Goal: Task Accomplishment & Management: Complete application form

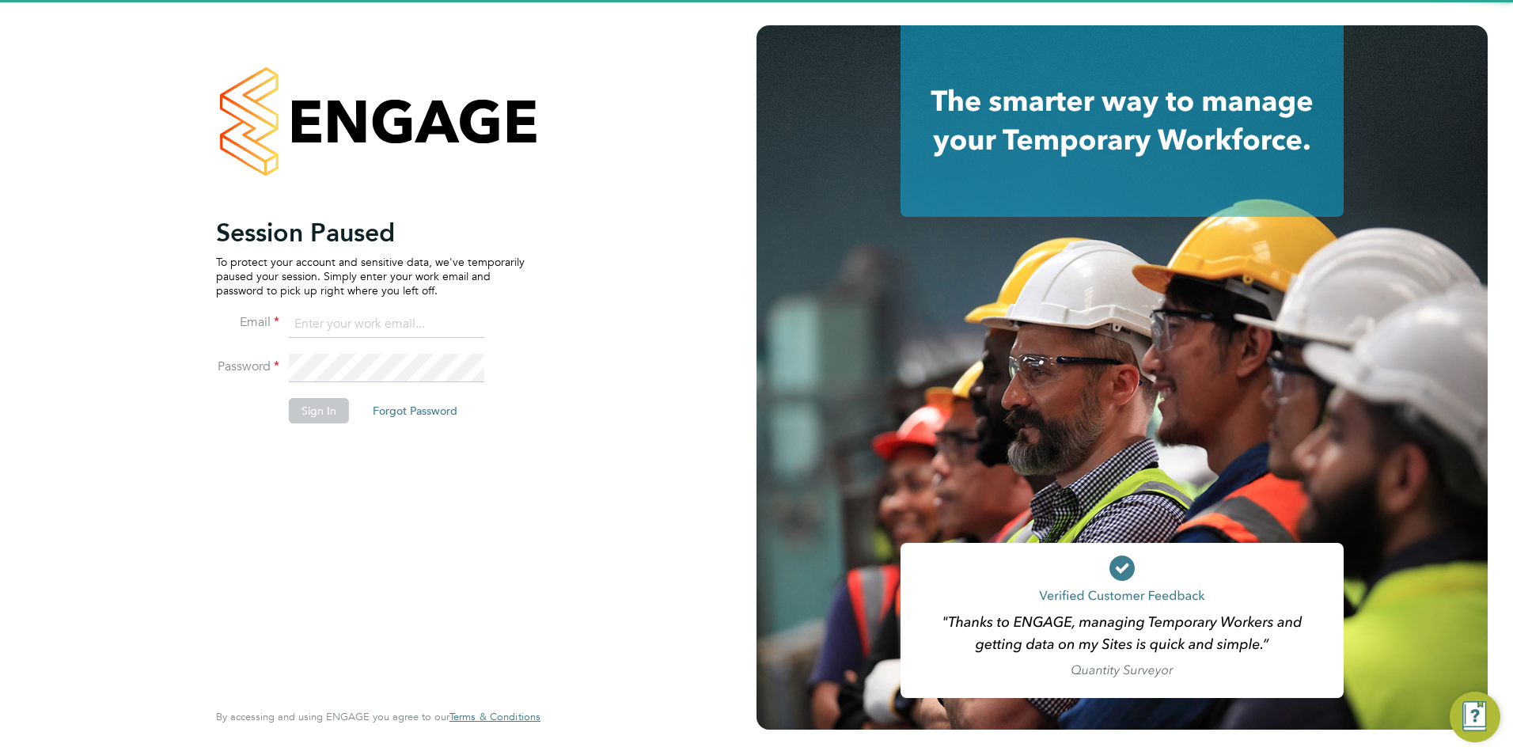
type input "Nicola.lawrence@tfrecruitment.co.uk"
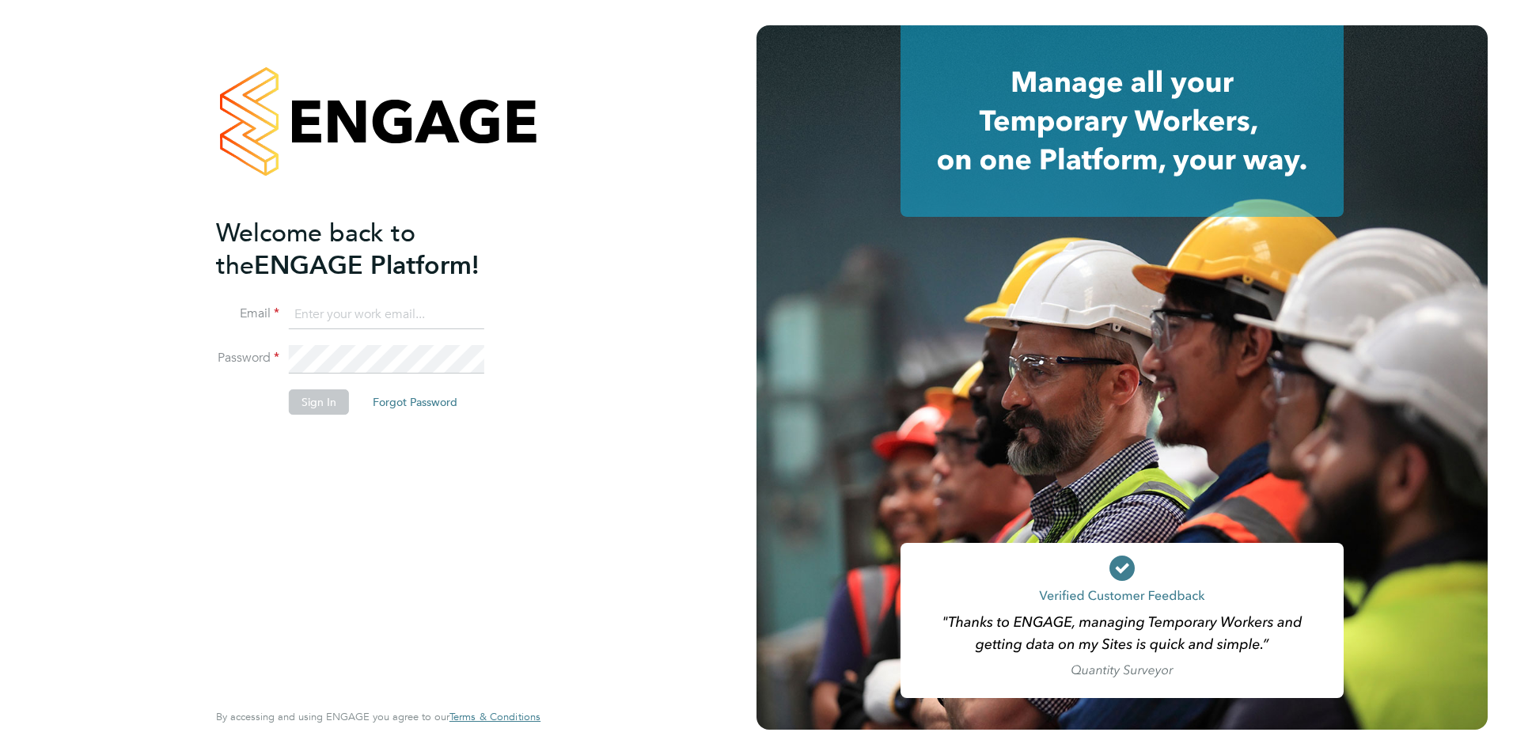
type input "Nicola.lawrence@tfrecruitment.co.uk"
click at [329, 404] on button "Sign In" at bounding box center [319, 401] width 60 height 25
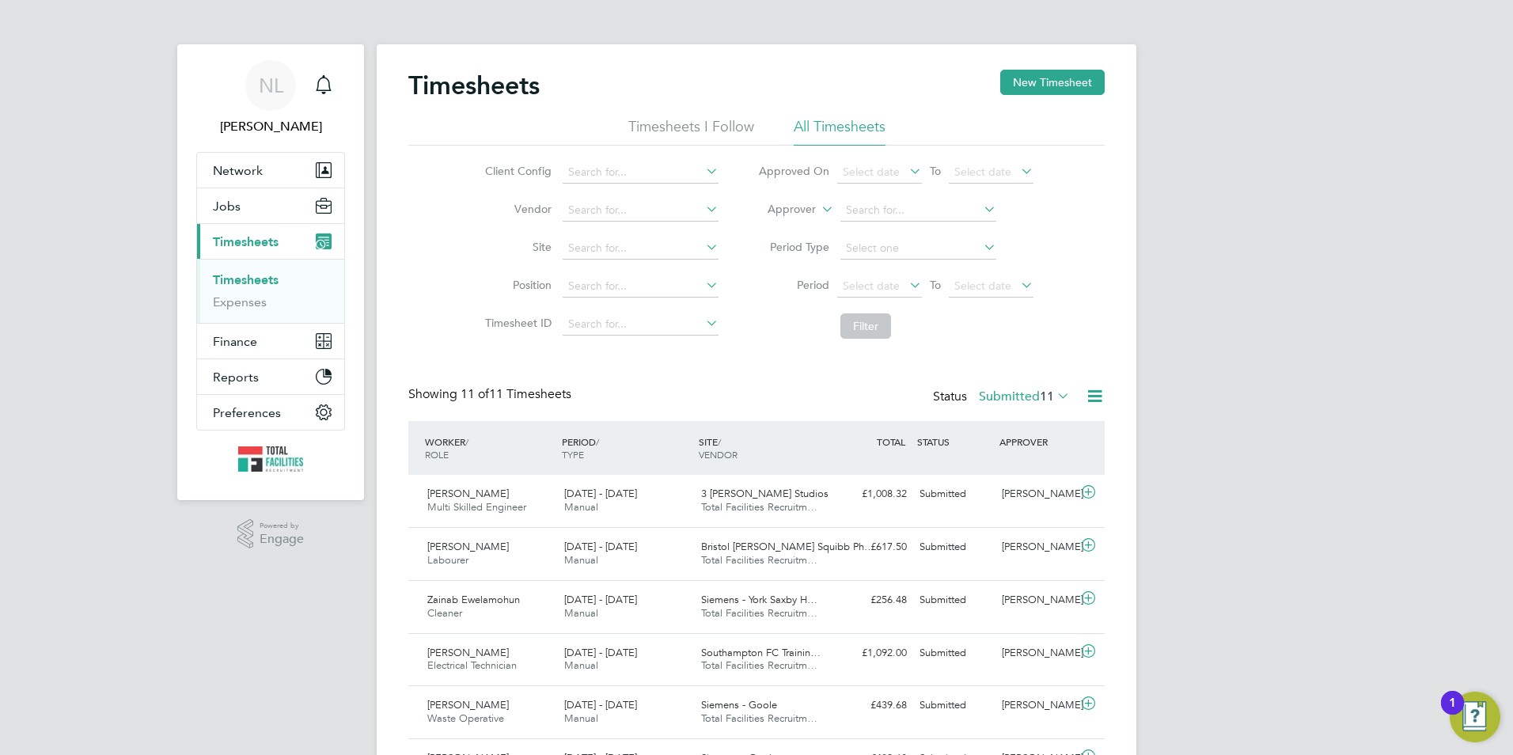
click at [1043, 66] on div "Timesheets New Timesheet Timesheets I Follow All Timesheets Client Config Vendo…" at bounding box center [757, 566] width 760 height 1044
click at [1026, 82] on button "New Timesheet" at bounding box center [1053, 82] width 104 height 25
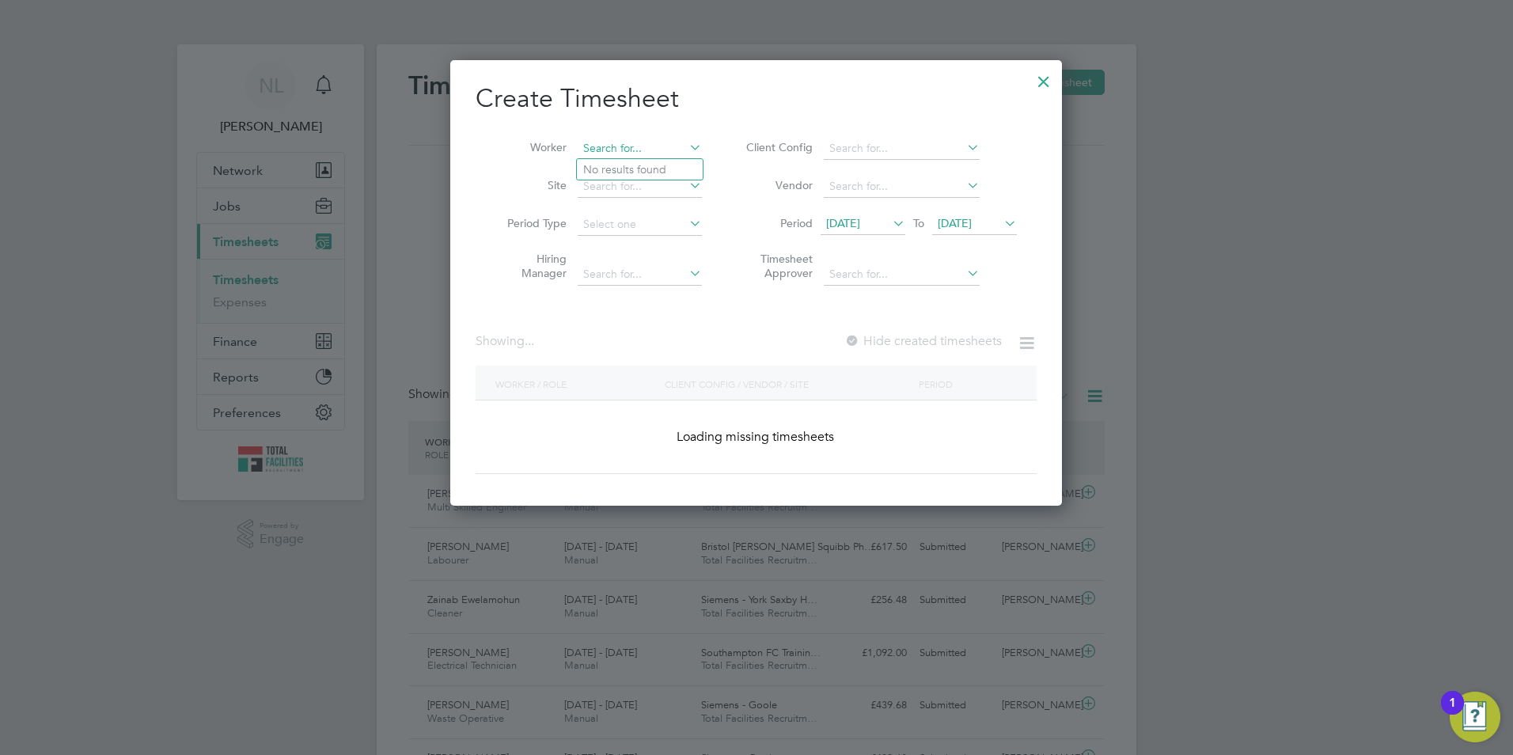
click at [609, 155] on input at bounding box center [640, 149] width 124 height 22
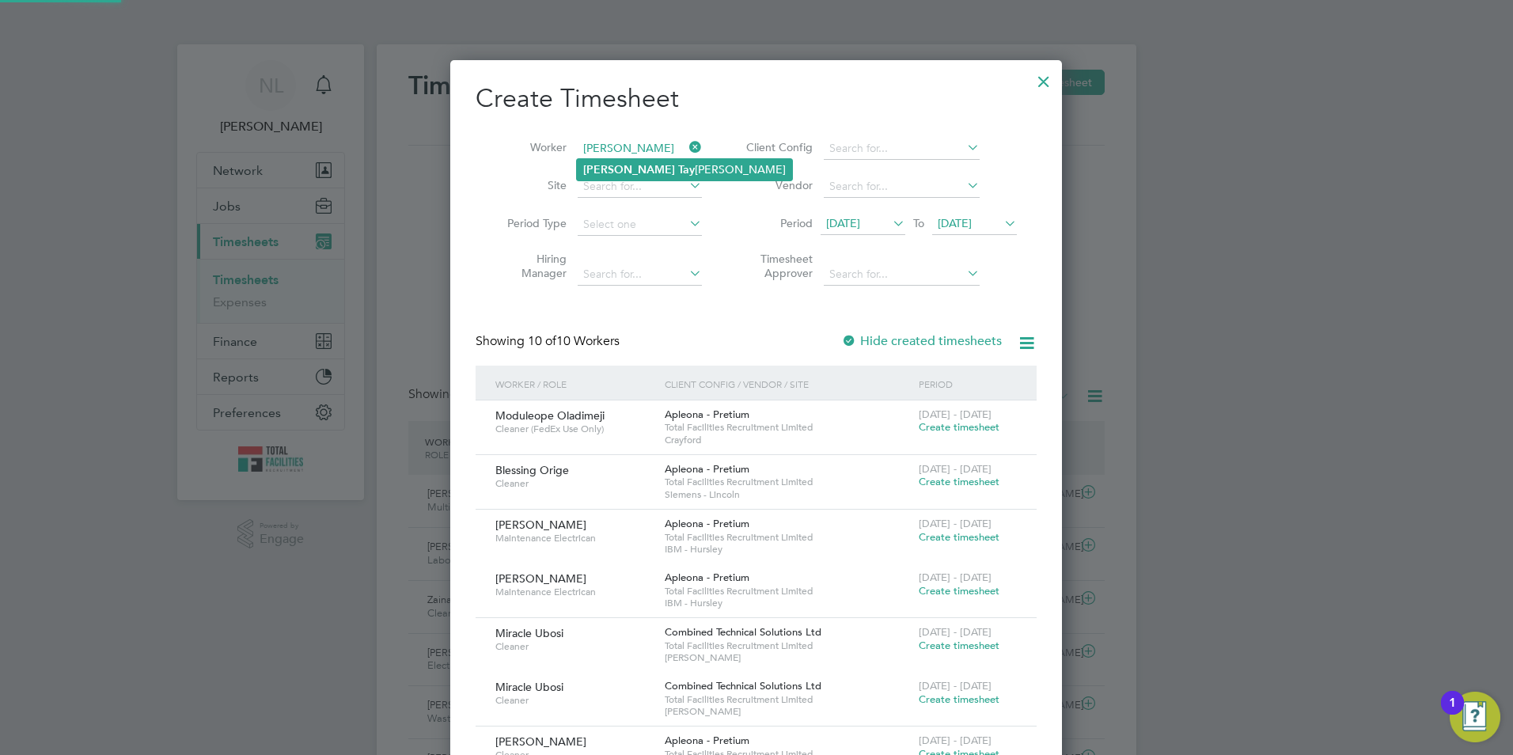
click at [672, 159] on li "Michael Tay lor- Lane" at bounding box center [684, 169] width 215 height 21
type input "[PERSON_NAME]- [PERSON_NAME]"
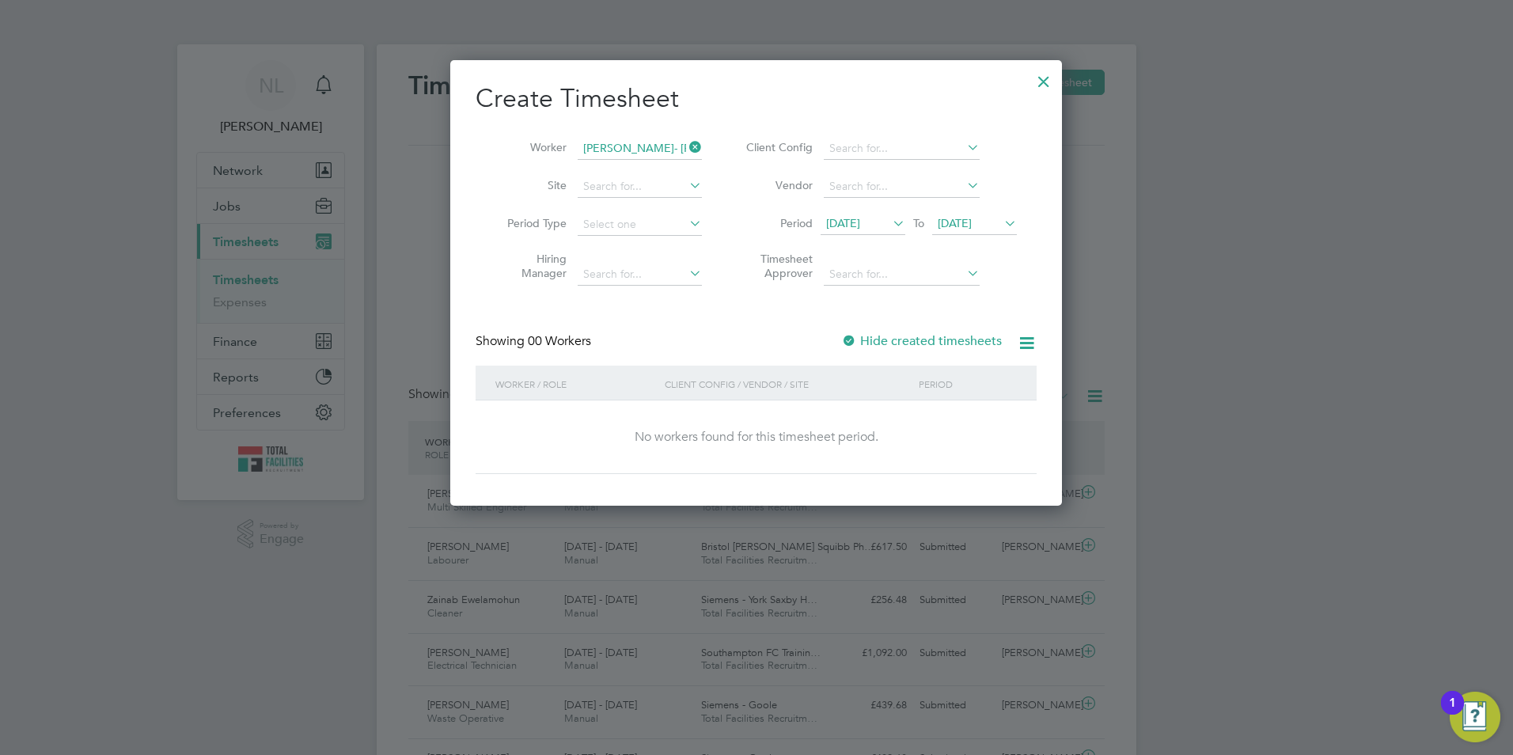
click at [970, 237] on li "Period 15 Aug 2025 To 22 Aug 2025" at bounding box center [879, 225] width 315 height 38
drag, startPoint x: 978, startPoint y: 224, endPoint x: 1020, endPoint y: 293, distance: 80.2
click at [972, 225] on span "[DATE]" at bounding box center [955, 223] width 34 height 14
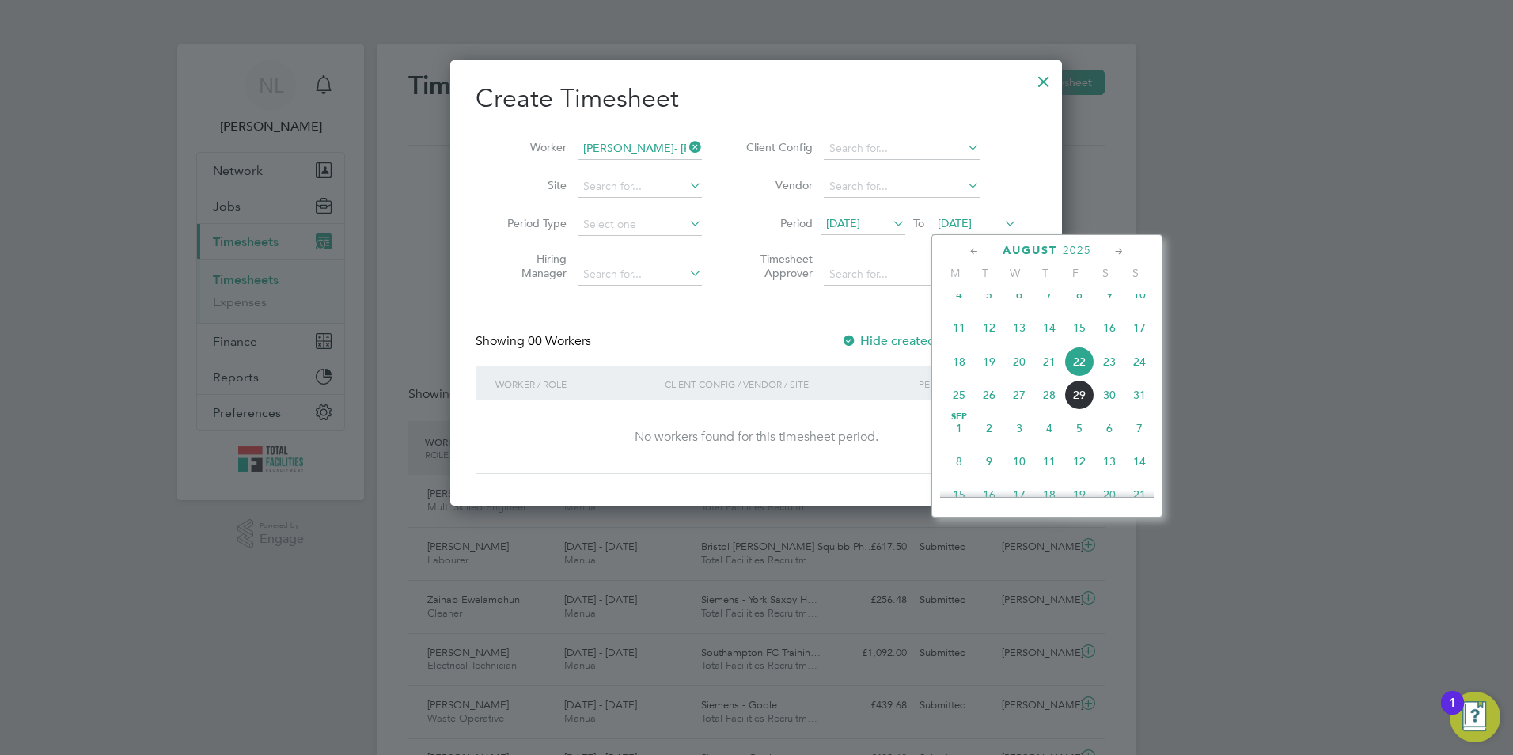
click at [1077, 408] on span "29" at bounding box center [1080, 395] width 30 height 30
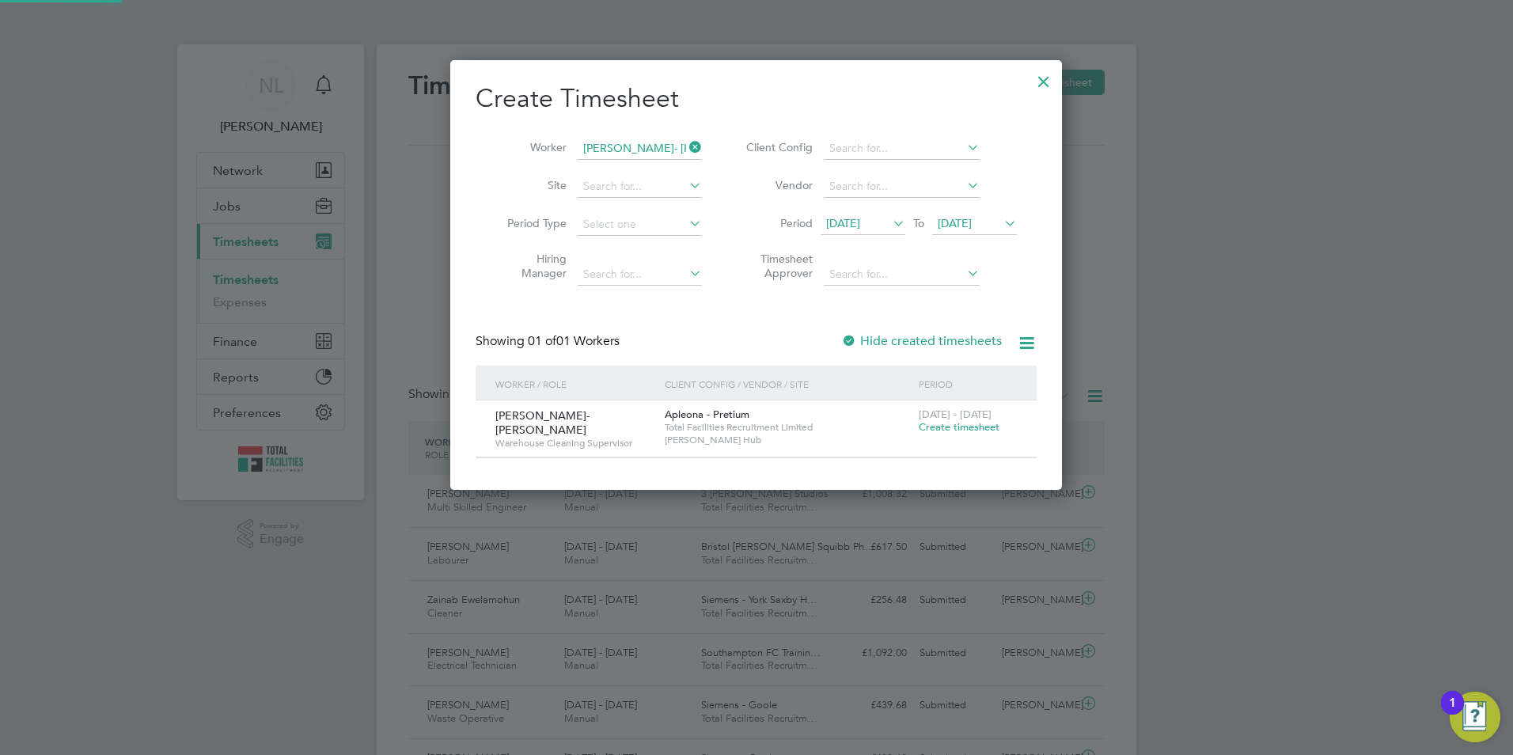
click at [963, 423] on span "Create timesheet" at bounding box center [959, 426] width 81 height 13
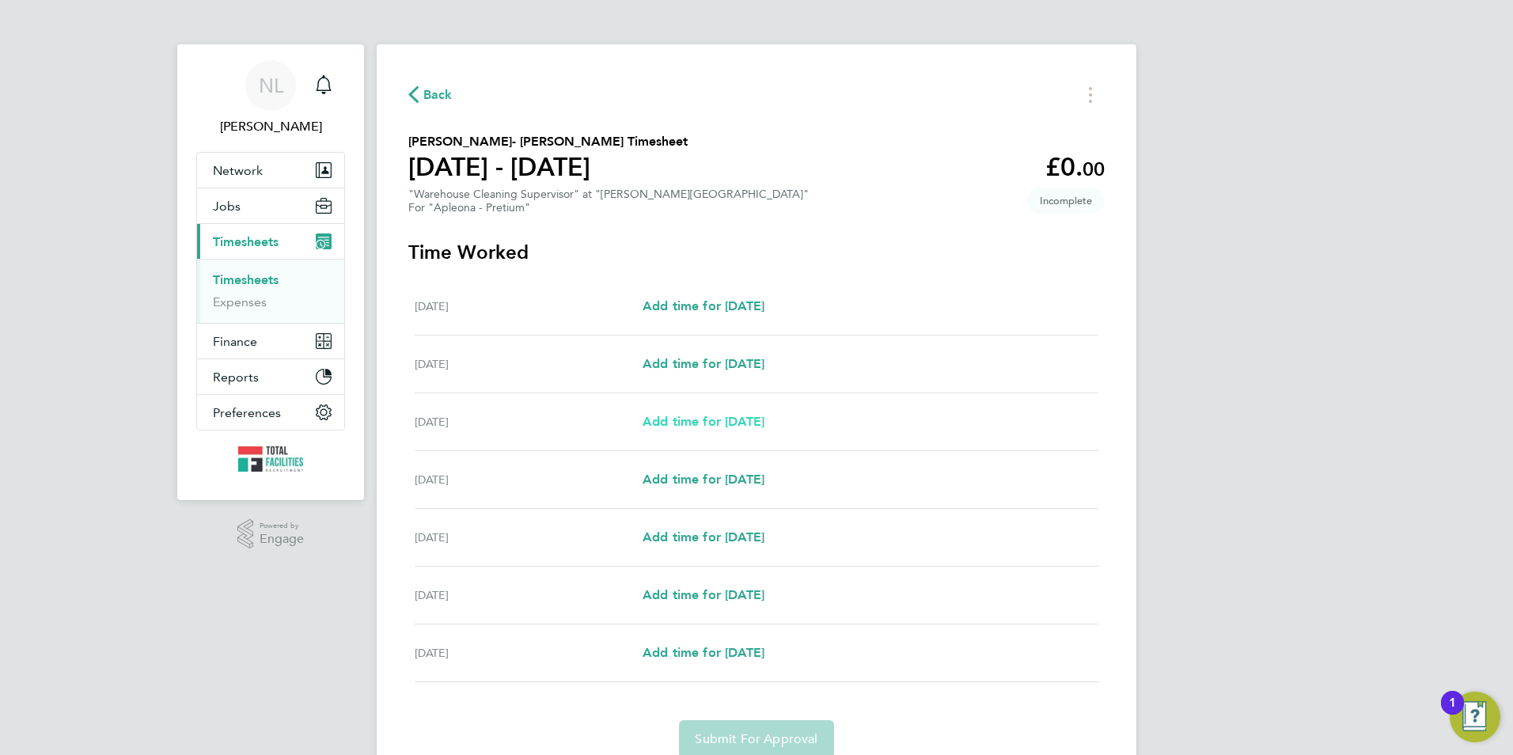
click at [708, 415] on span "Add time for Mon 25 Aug" at bounding box center [704, 421] width 122 height 15
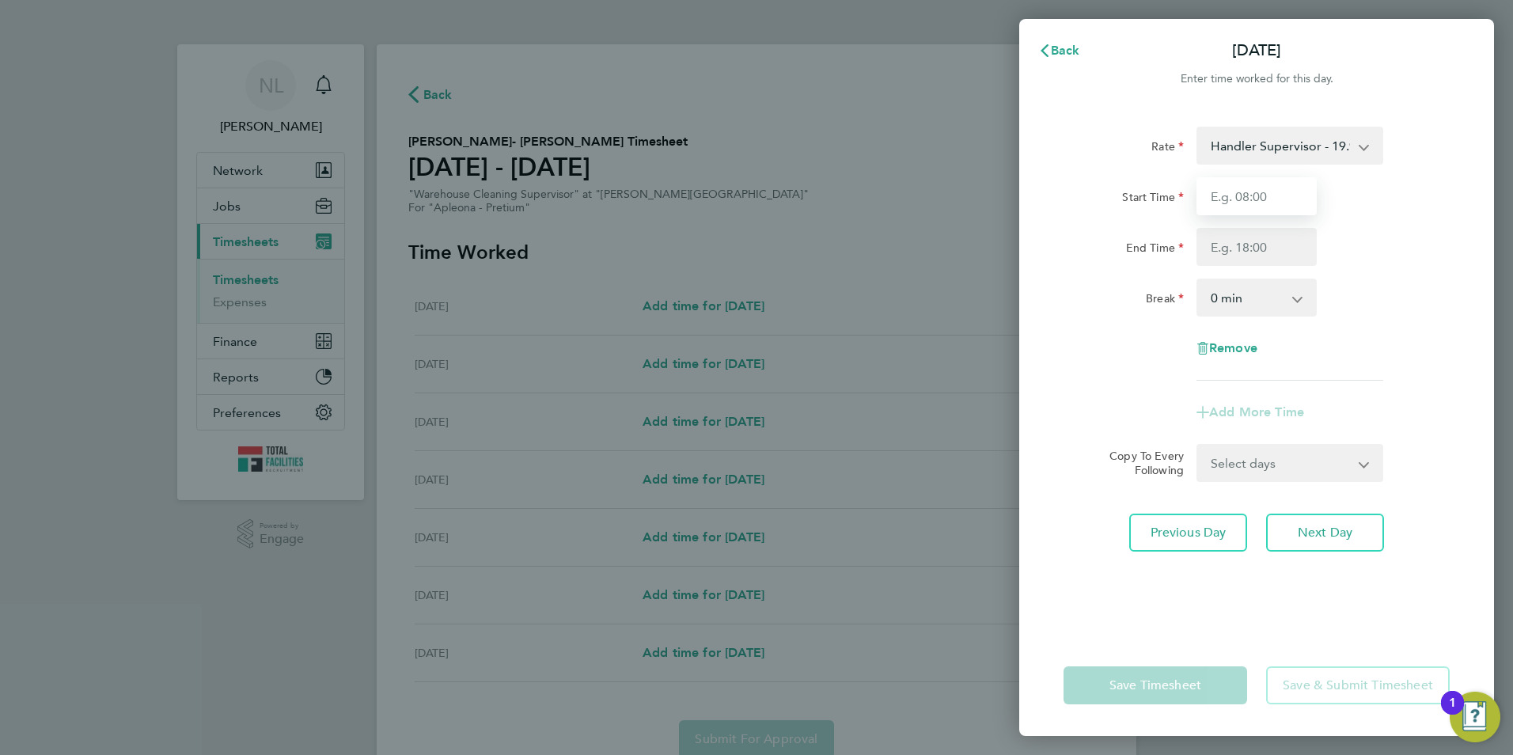
click at [1289, 188] on input "Start Time" at bounding box center [1257, 196] width 120 height 38
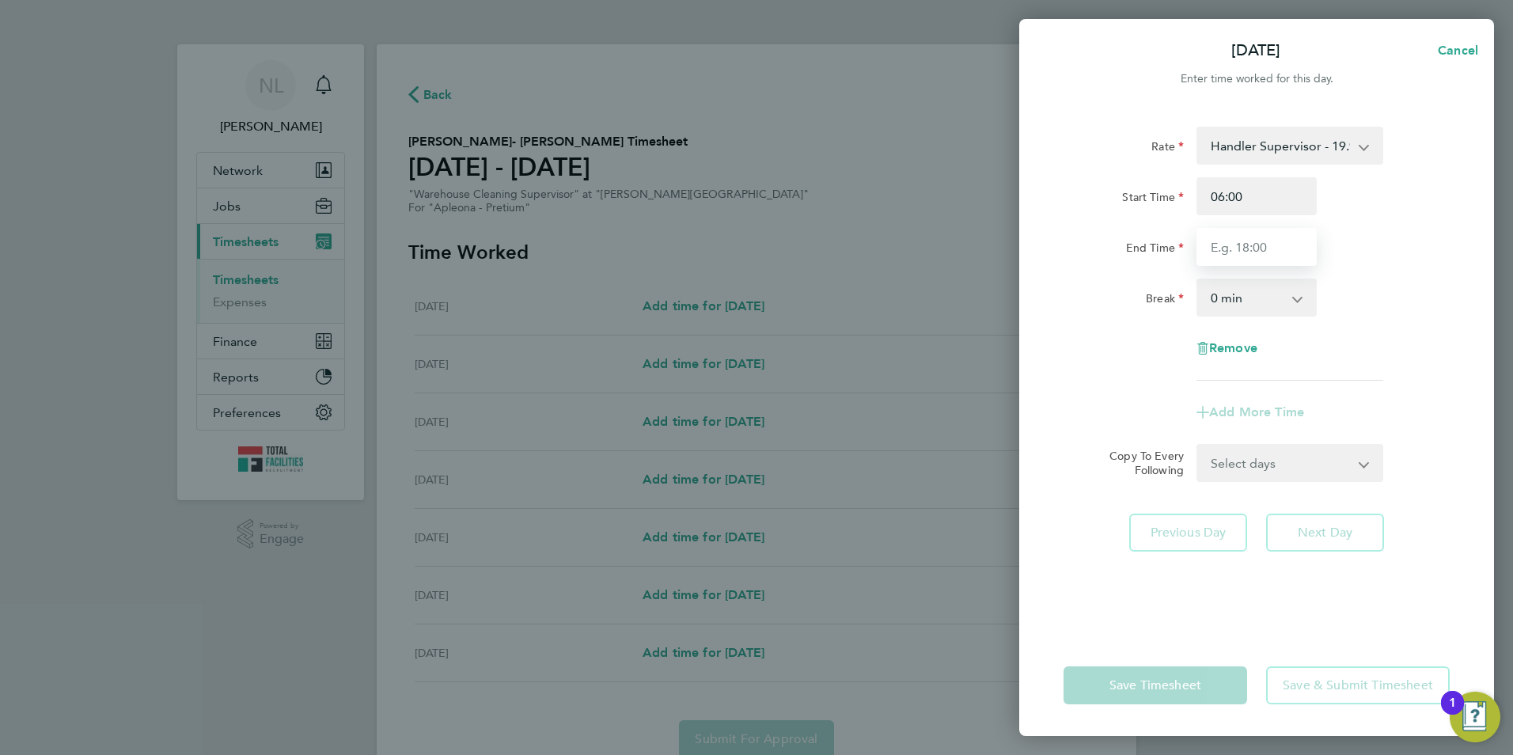
click at [1242, 251] on input "End Time" at bounding box center [1257, 247] width 120 height 38
drag, startPoint x: 1221, startPoint y: 203, endPoint x: 1170, endPoint y: 202, distance: 50.7
click at [1170, 202] on div "Start Time 06:00" at bounding box center [1256, 196] width 399 height 38
drag, startPoint x: 1276, startPoint y: 201, endPoint x: 1240, endPoint y: 198, distance: 36.5
click at [1240, 198] on input "6.30-15.00" at bounding box center [1257, 196] width 120 height 38
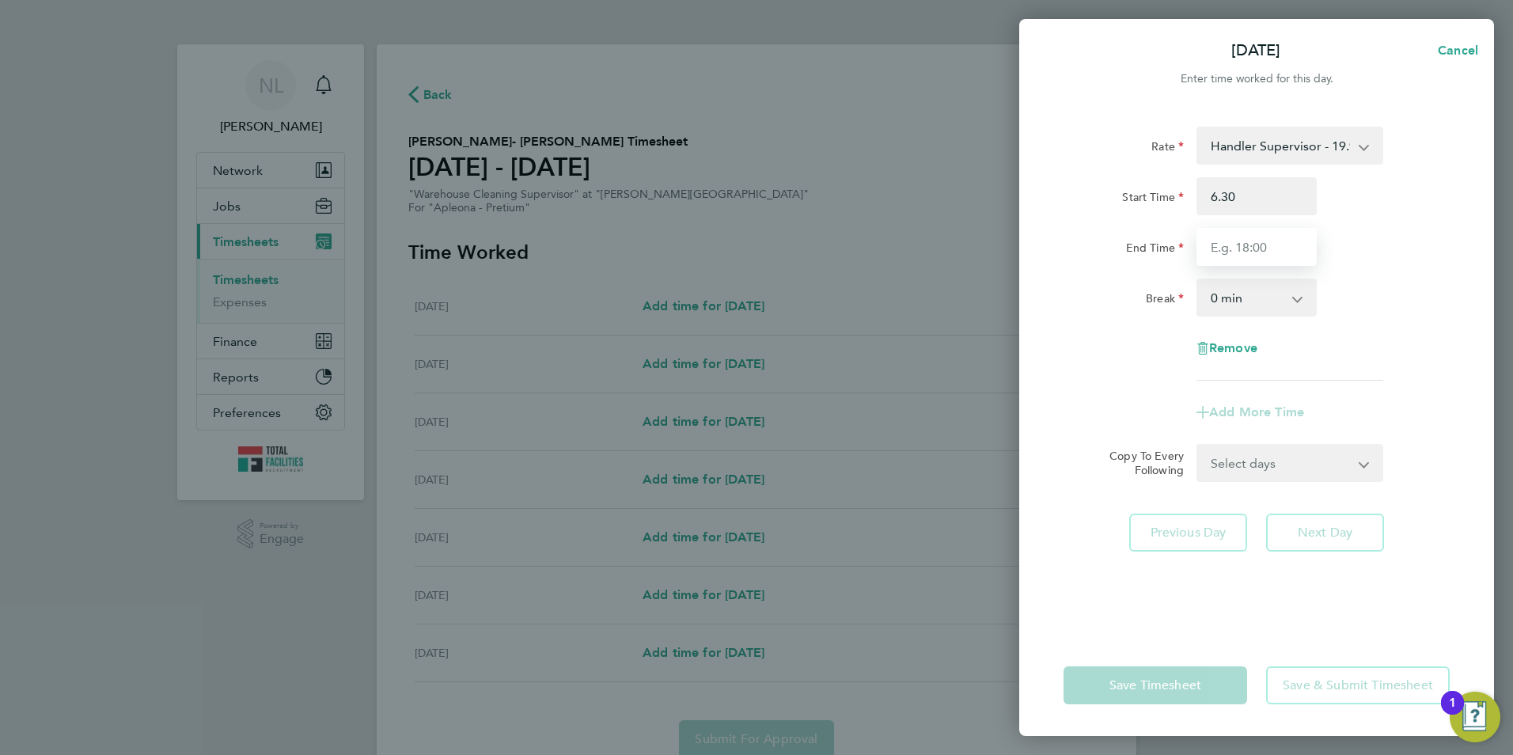
type input "06:30"
click at [1264, 234] on input "End Time" at bounding box center [1257, 247] width 120 height 38
type input "15:00"
click at [1375, 205] on div "Start Time 06:30" at bounding box center [1256, 196] width 399 height 38
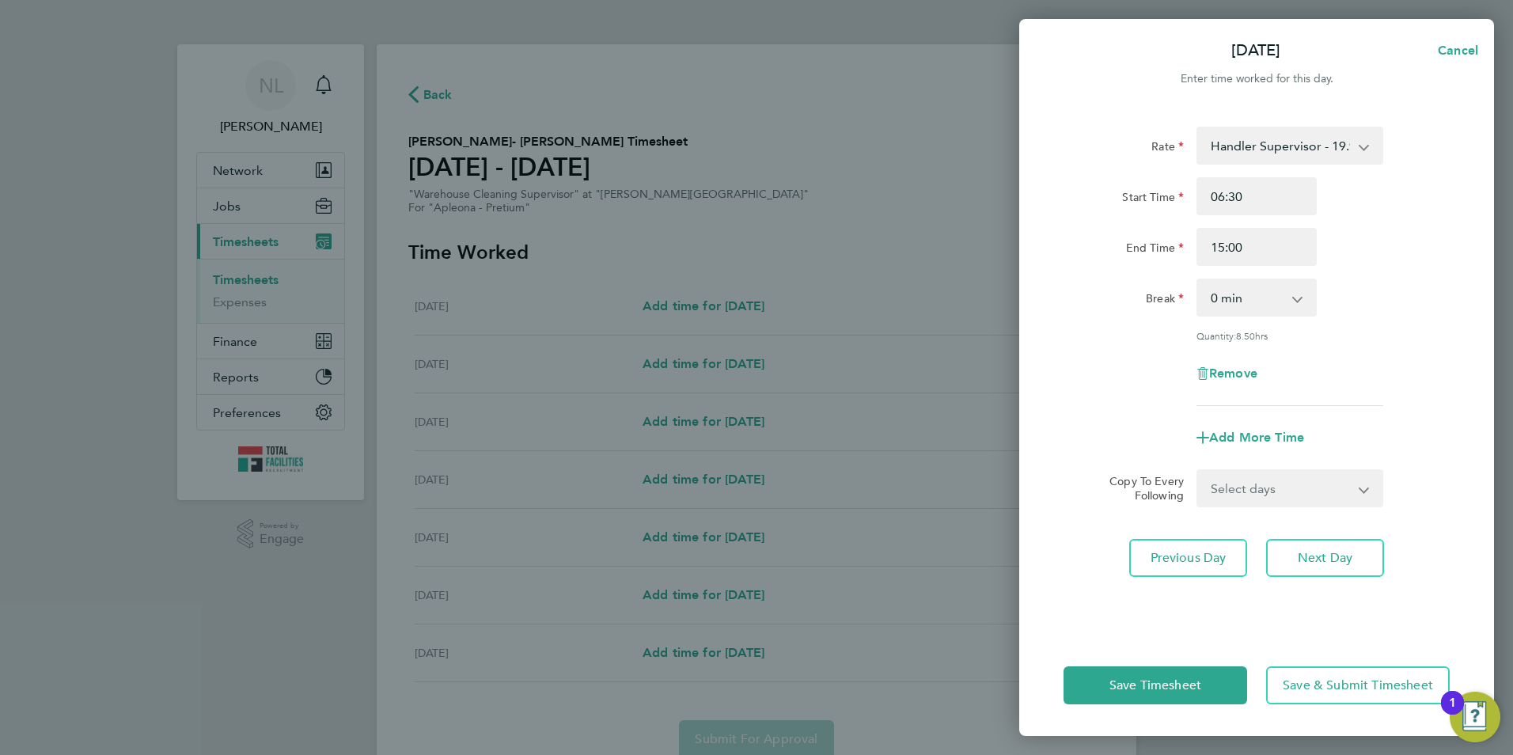
click at [1280, 308] on select "0 min 15 min 30 min 45 min 60 min 75 min 90 min" at bounding box center [1247, 297] width 98 height 35
select select "30"
click at [1198, 280] on select "0 min 15 min 30 min 45 min 60 min 75 min 90 min" at bounding box center [1247, 297] width 98 height 35
click at [1354, 373] on div "Remove" at bounding box center [1256, 374] width 399 height 38
click at [1336, 501] on select "Select days Day Tuesday Wednesday Thursday Friday" at bounding box center [1281, 488] width 166 height 35
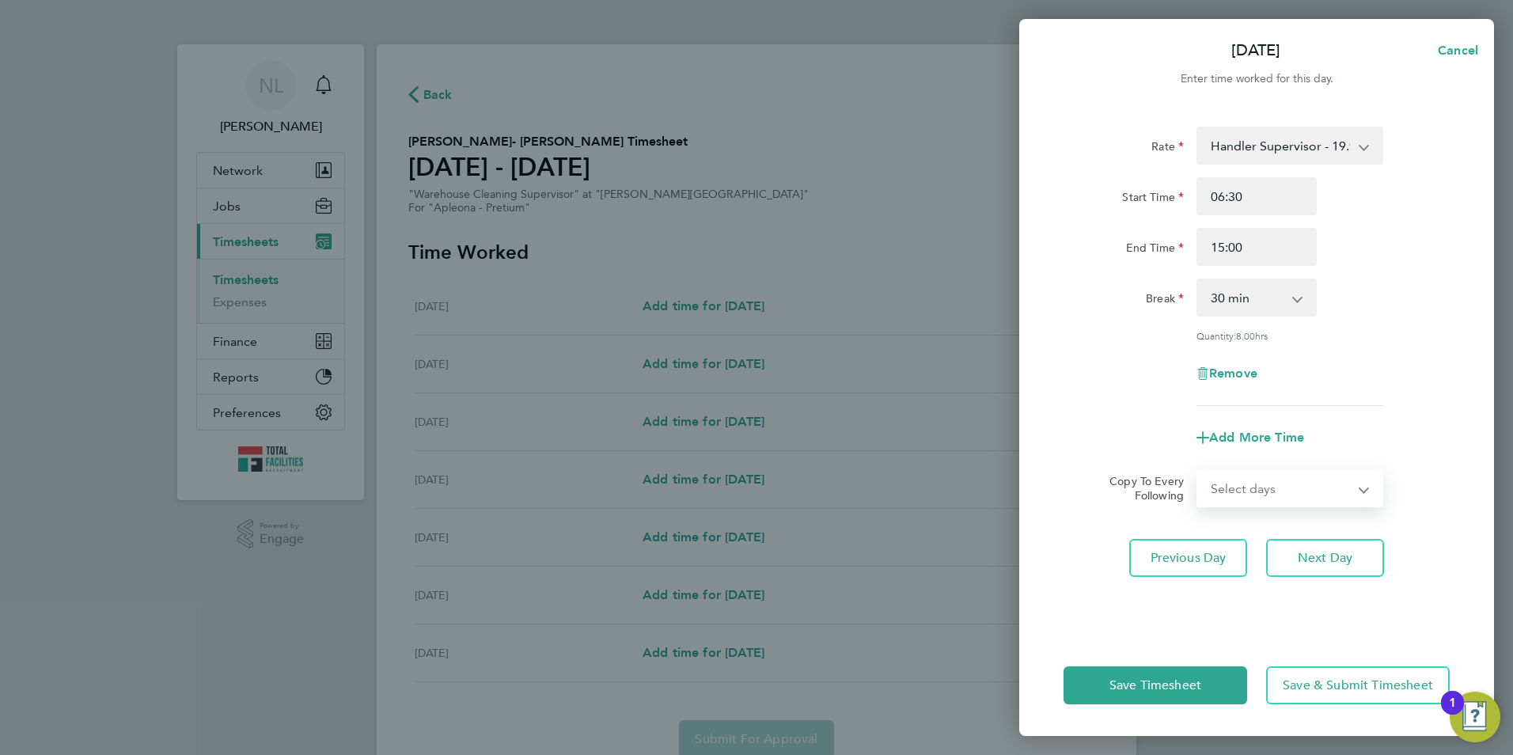
select select "DAY"
click at [1198, 471] on select "Select days Day Tuesday Wednesday Thursday Friday" at bounding box center [1281, 488] width 166 height 35
select select "2025-08-29"
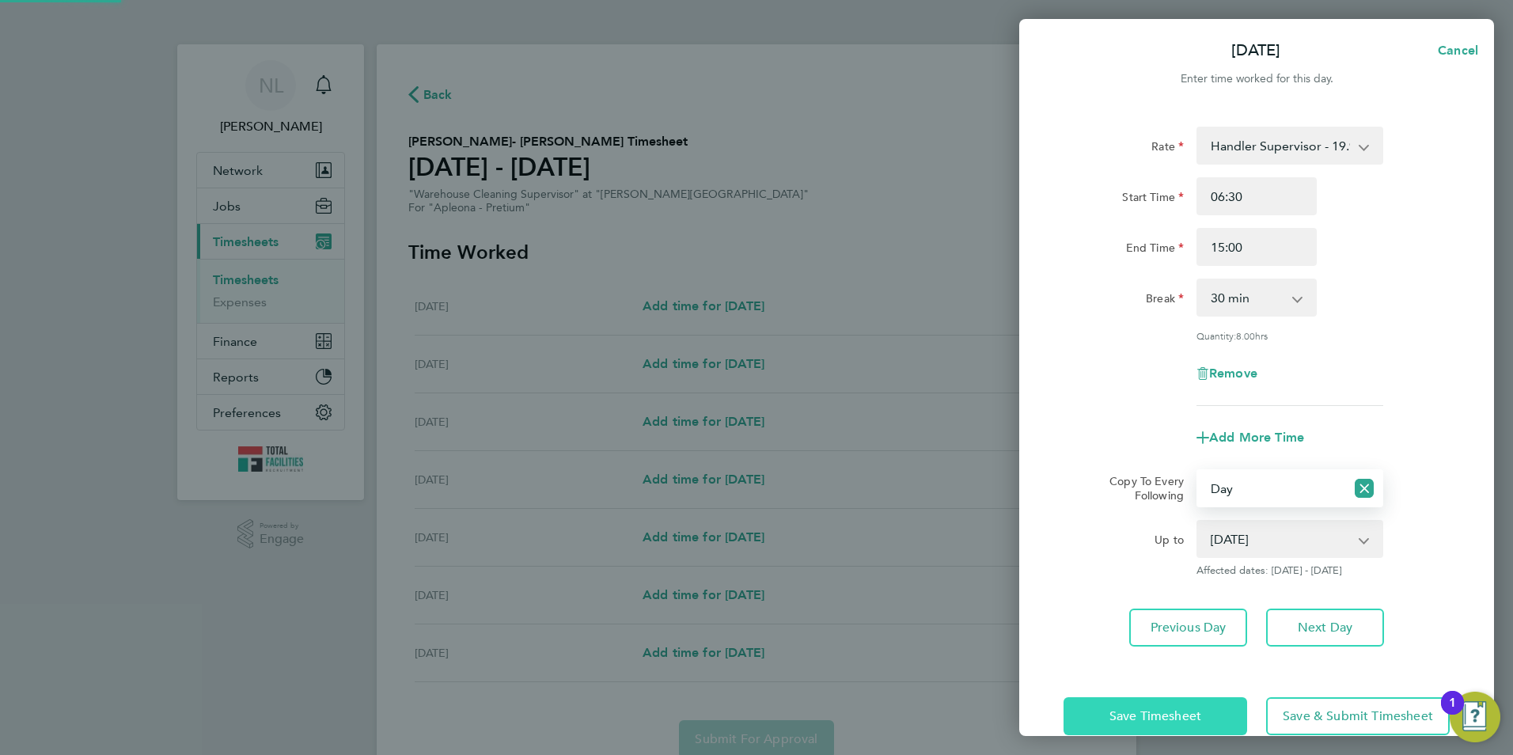
click at [1167, 711] on span "Save Timesheet" at bounding box center [1156, 716] width 92 height 16
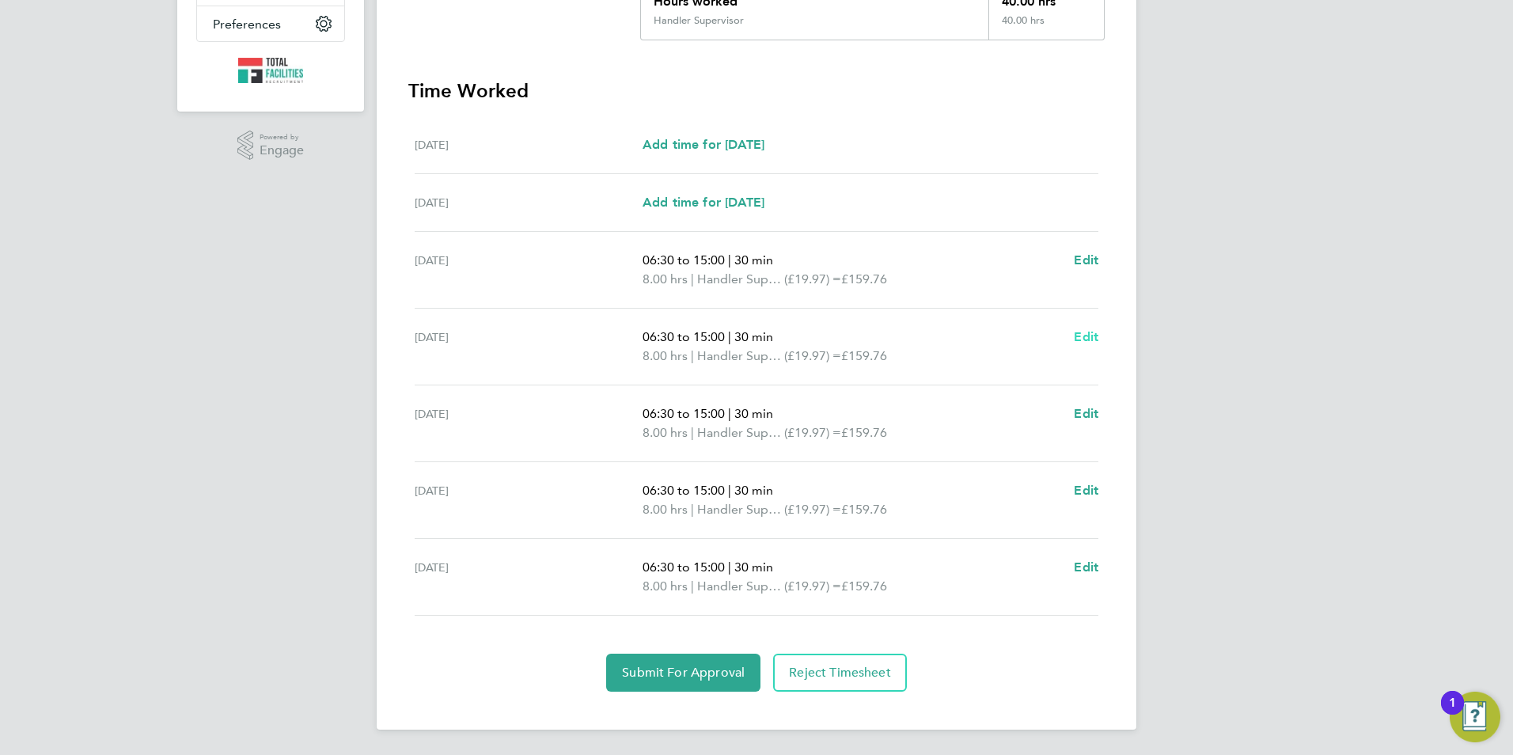
click at [1092, 340] on span "Edit" at bounding box center [1086, 336] width 25 height 15
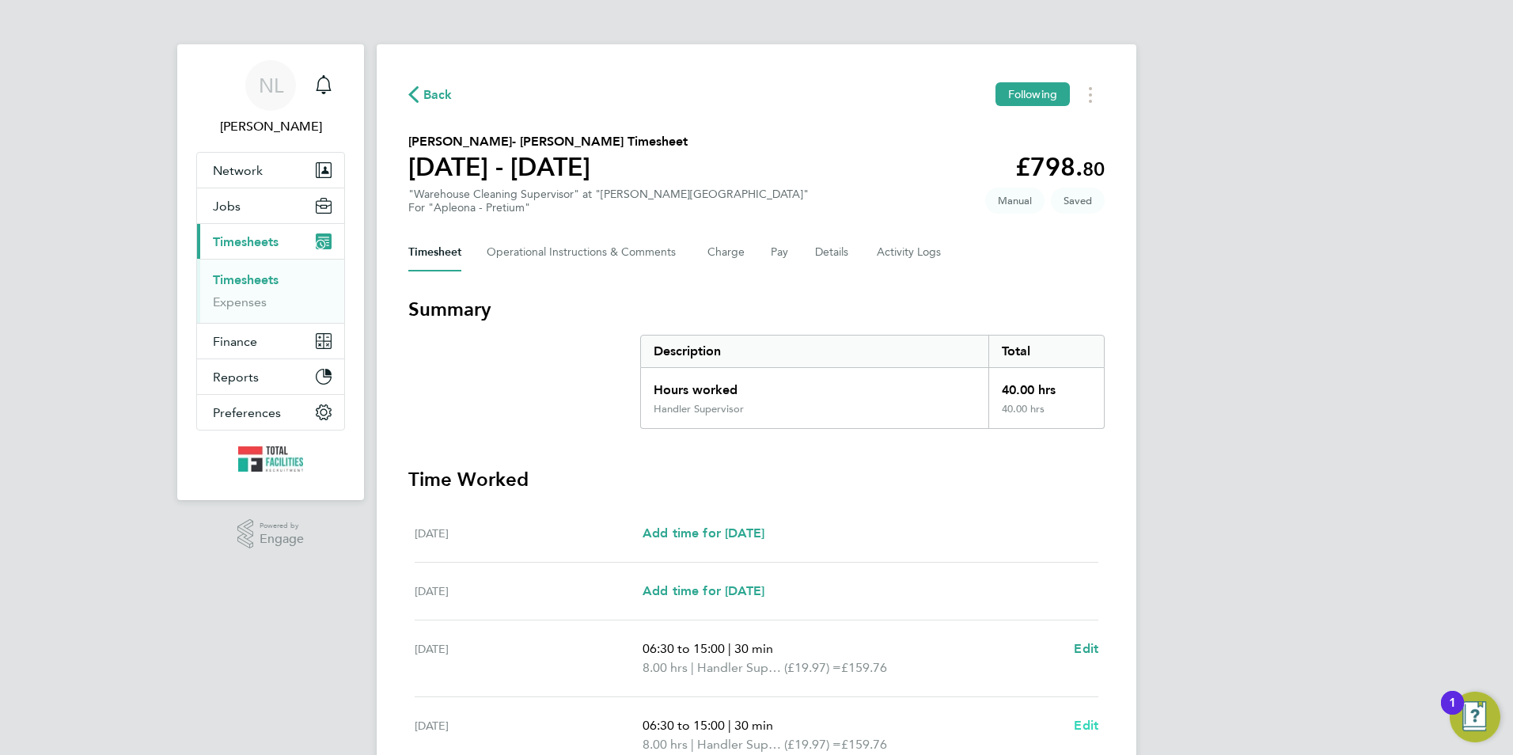
select select "30"
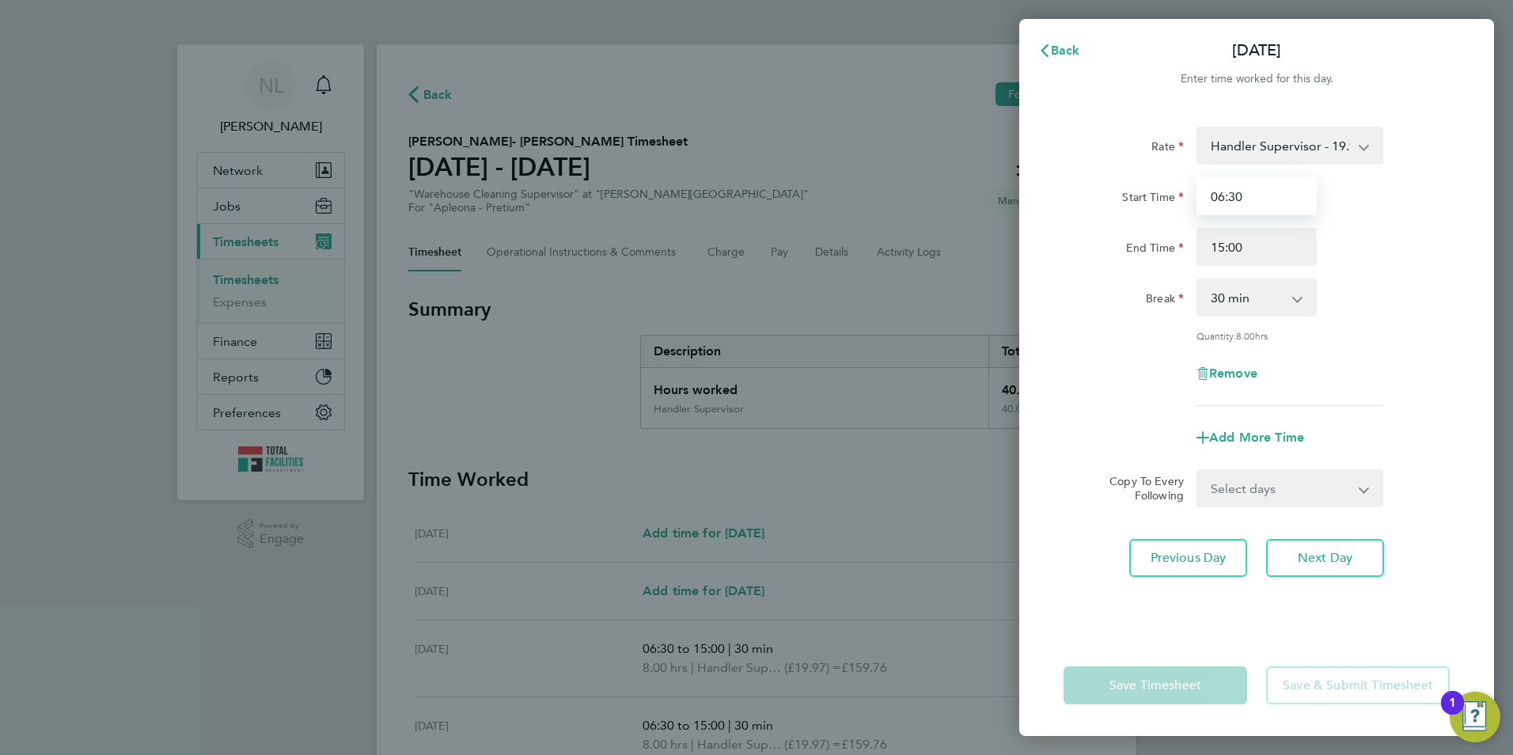
drag, startPoint x: 1263, startPoint y: 192, endPoint x: 1171, endPoint y: 207, distance: 92.9
click at [1171, 207] on div "Start Time 06:30" at bounding box center [1256, 196] width 399 height 38
type input "06:15"
click at [1457, 313] on div "Rate Handler Supervisor - 19.97 Start Time 06:15 End Time 15:00 Break 0 min 15 …" at bounding box center [1257, 371] width 475 height 527
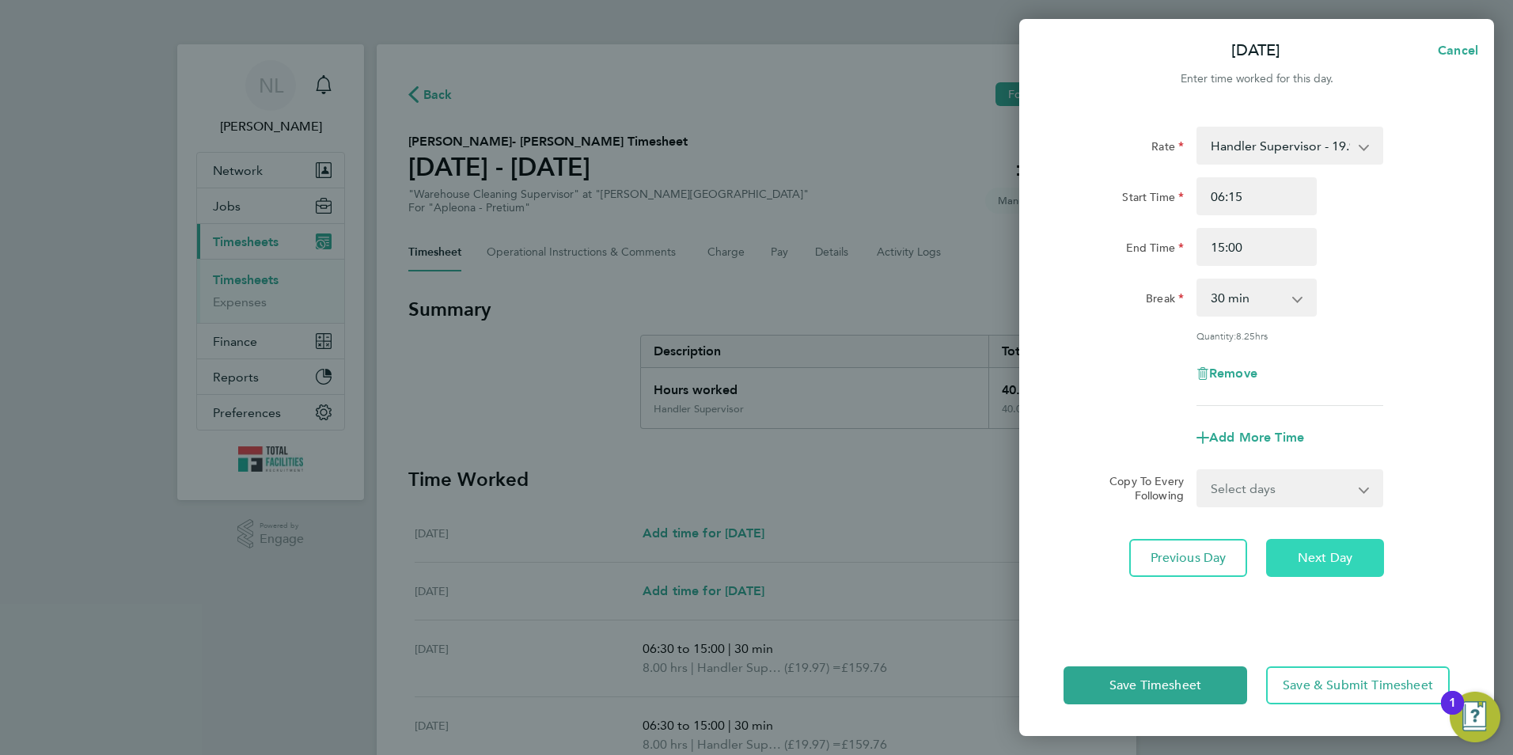
click at [1312, 555] on span "Next Day" at bounding box center [1325, 558] width 55 height 16
select select "30"
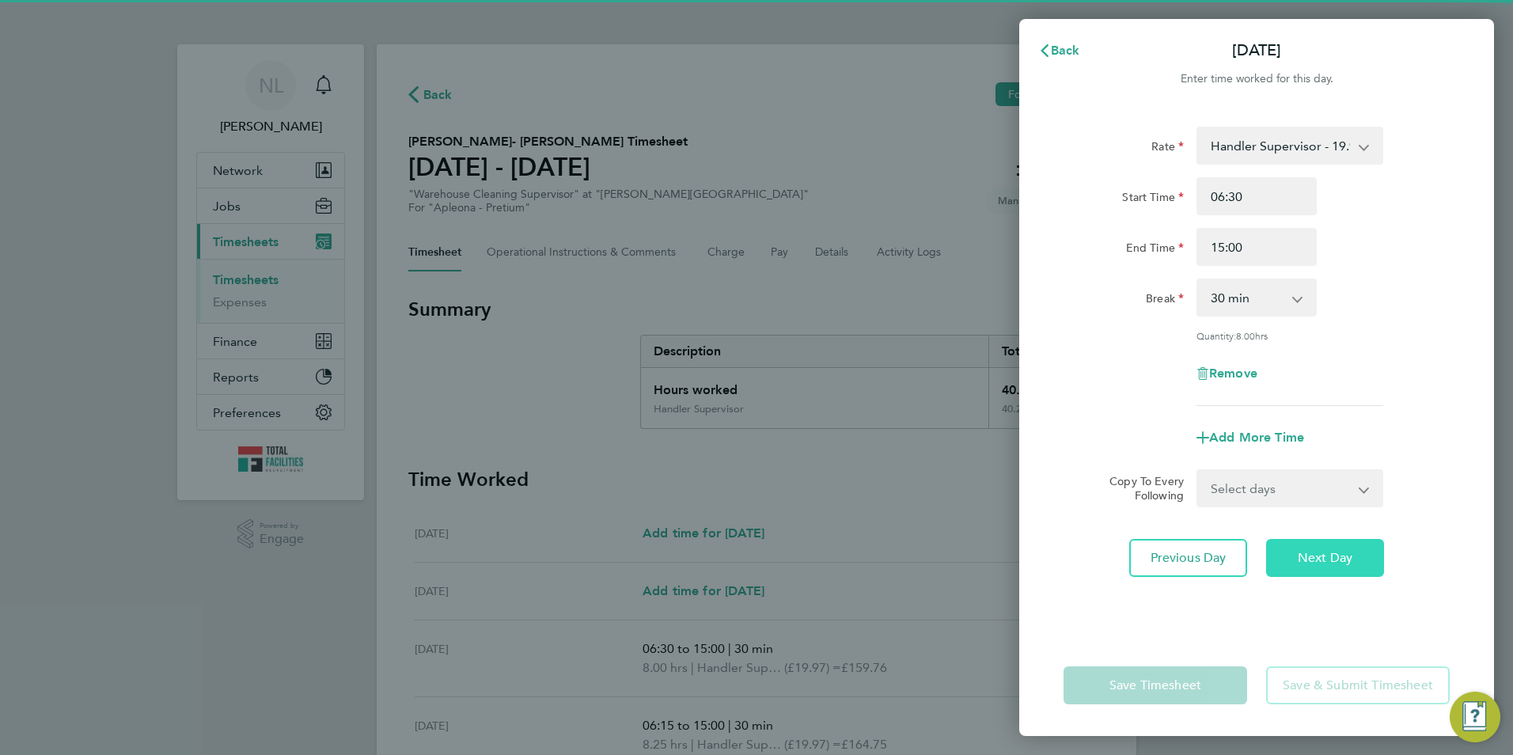
click at [1313, 559] on span "Next Day" at bounding box center [1325, 558] width 55 height 16
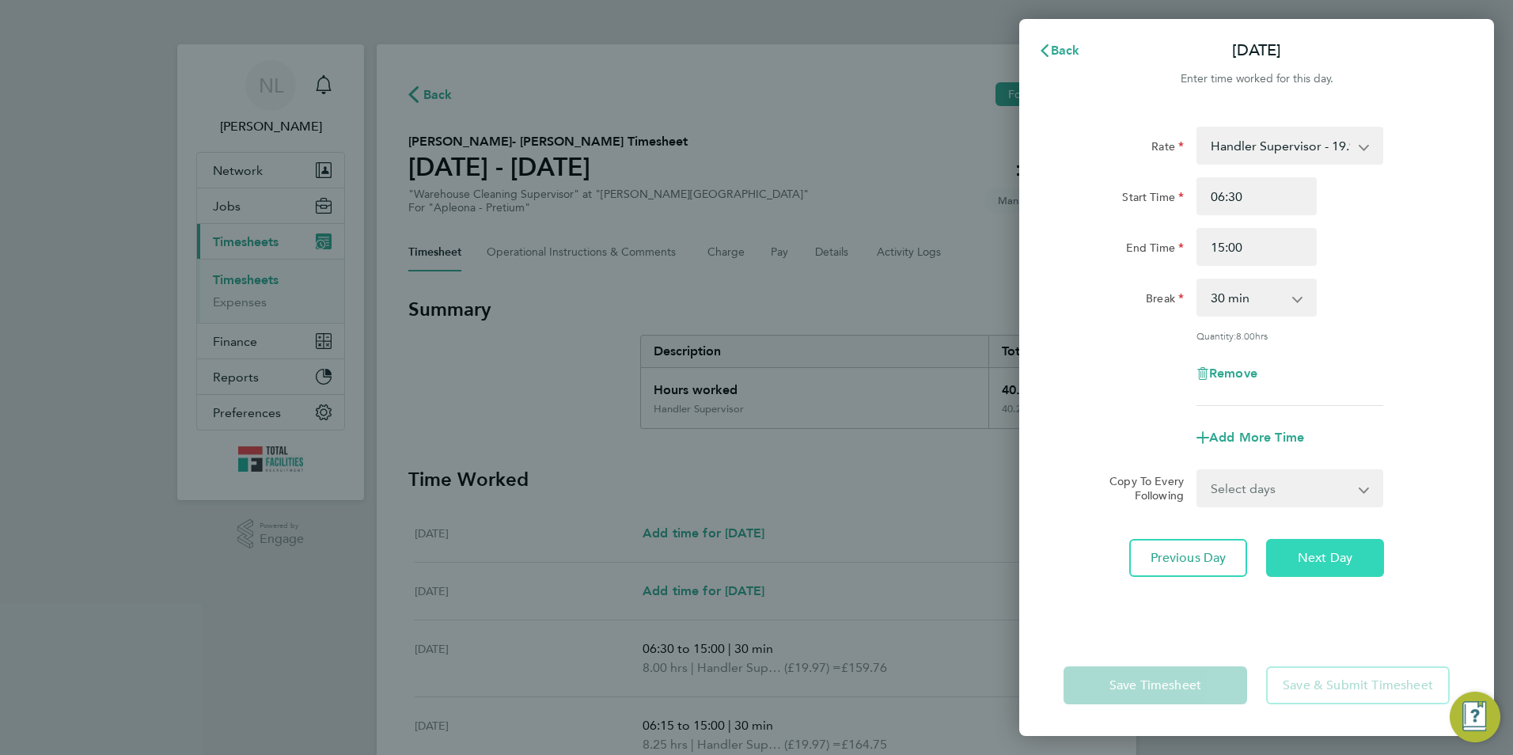
click at [1314, 559] on span "Next Day" at bounding box center [1325, 558] width 55 height 16
select select "30"
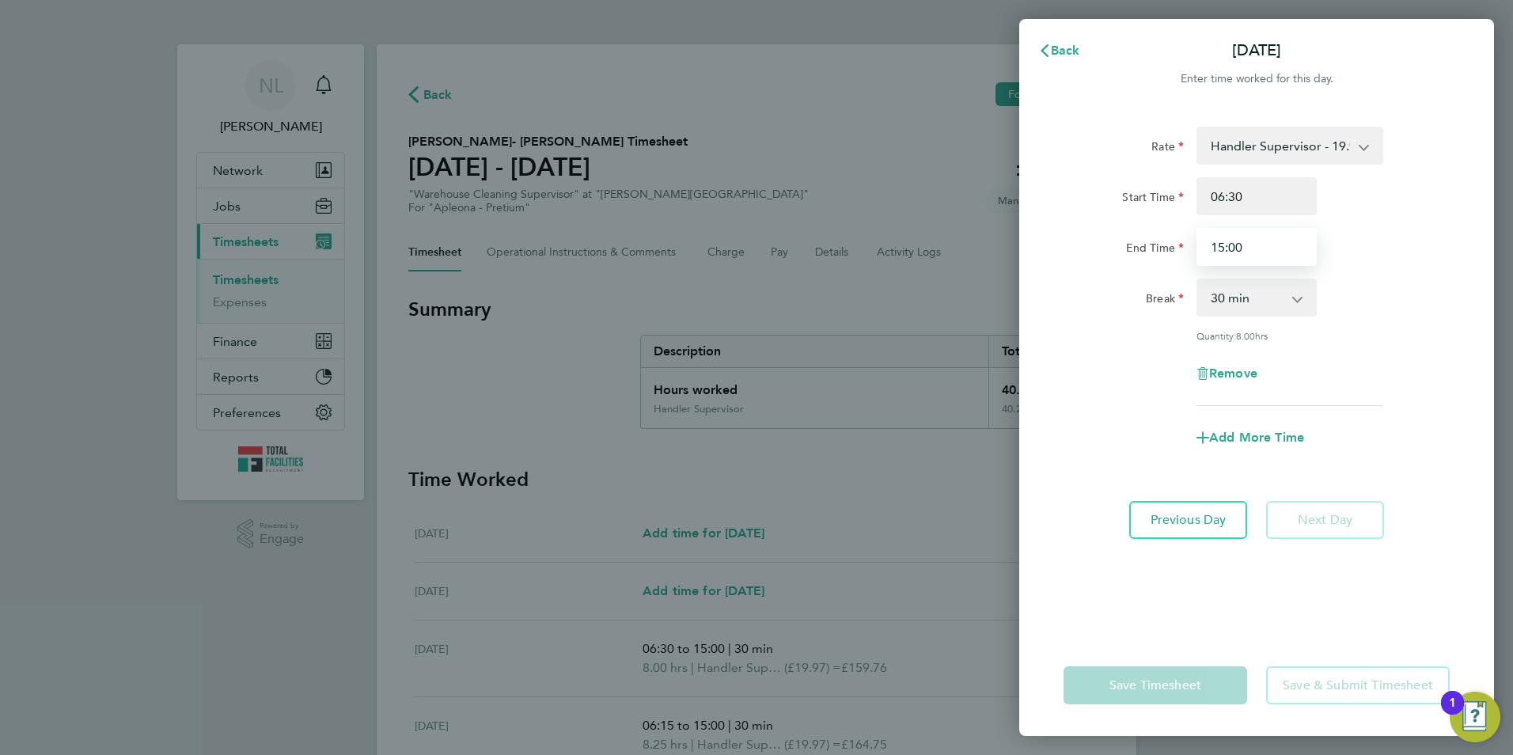
drag, startPoint x: 1256, startPoint y: 256, endPoint x: 1141, endPoint y: 262, distance: 114.9
click at [1141, 261] on div "End Time 15:00" at bounding box center [1256, 247] width 399 height 38
type input "14:00"
click at [1406, 199] on div "Start Time 06:30" at bounding box center [1256, 196] width 399 height 38
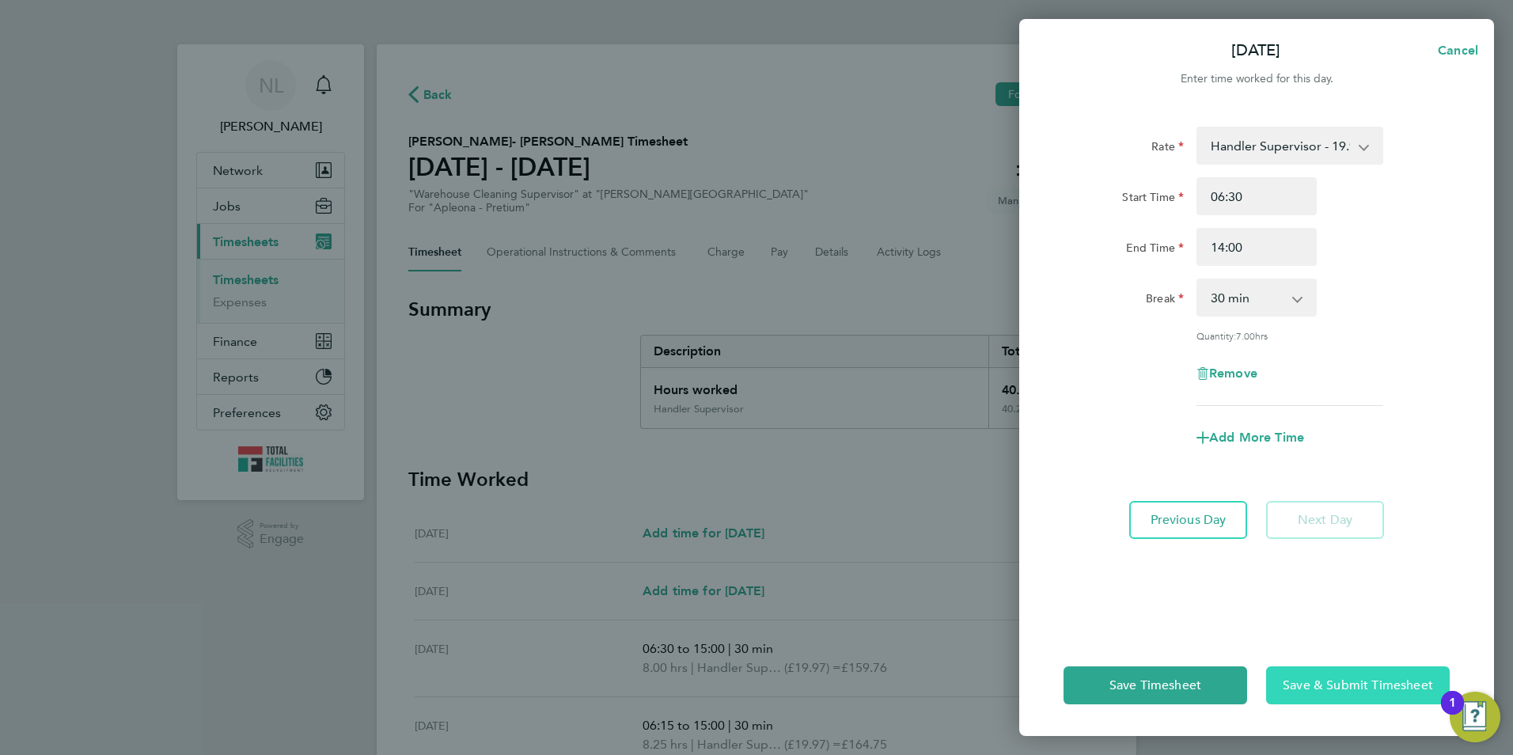
click at [1321, 690] on span "Save & Submit Timesheet" at bounding box center [1358, 686] width 150 height 16
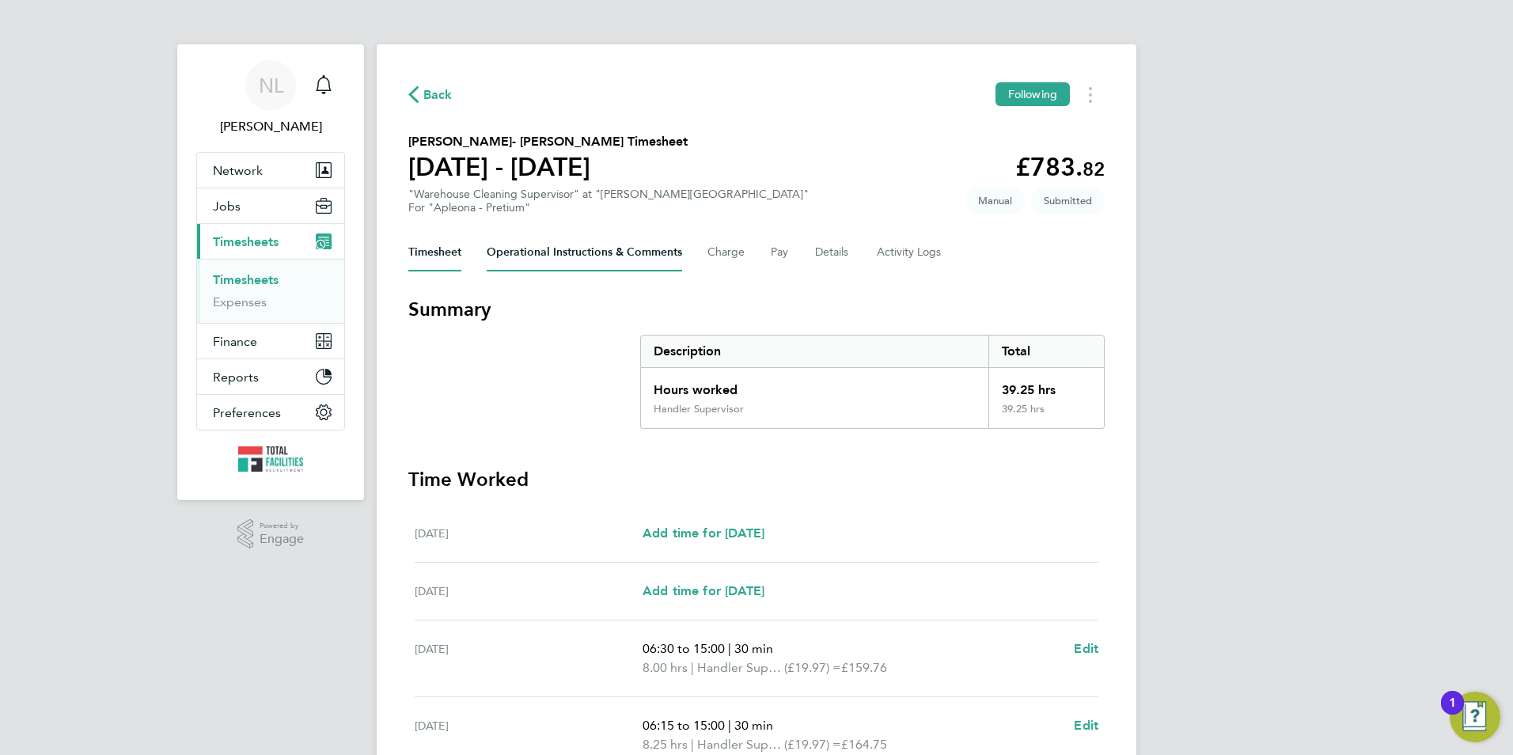
click at [656, 253] on Comments-tab "Operational Instructions & Comments" at bounding box center [585, 253] width 196 height 38
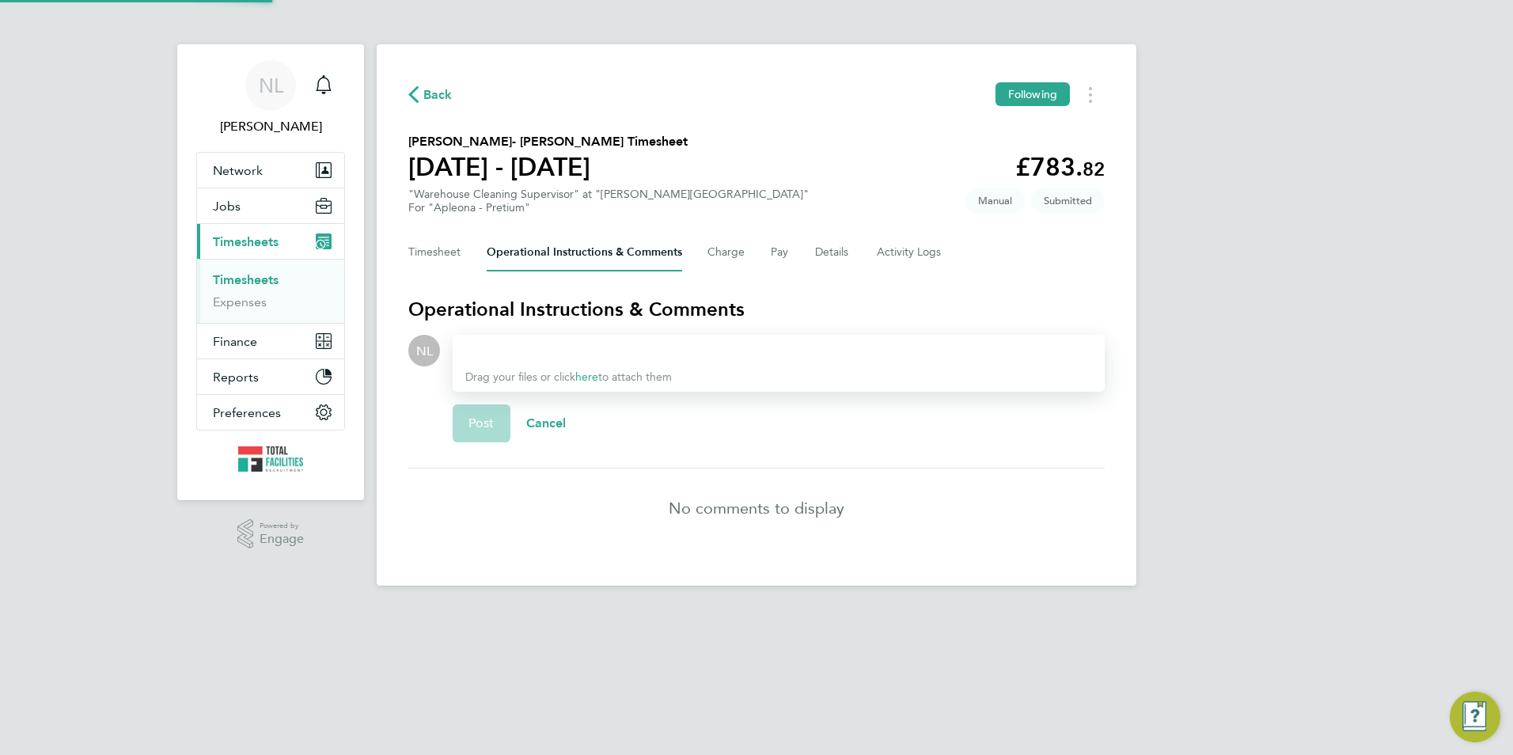
click at [560, 362] on div "Drag your files or click here to attach them" at bounding box center [779, 363] width 652 height 57
click at [515, 344] on div at bounding box center [778, 350] width 627 height 19
click at [542, 361] on div "Drag your files or click here to attach them" at bounding box center [779, 363] width 652 height 57
click at [522, 346] on div at bounding box center [778, 350] width 627 height 19
click at [520, 351] on div at bounding box center [778, 350] width 627 height 19
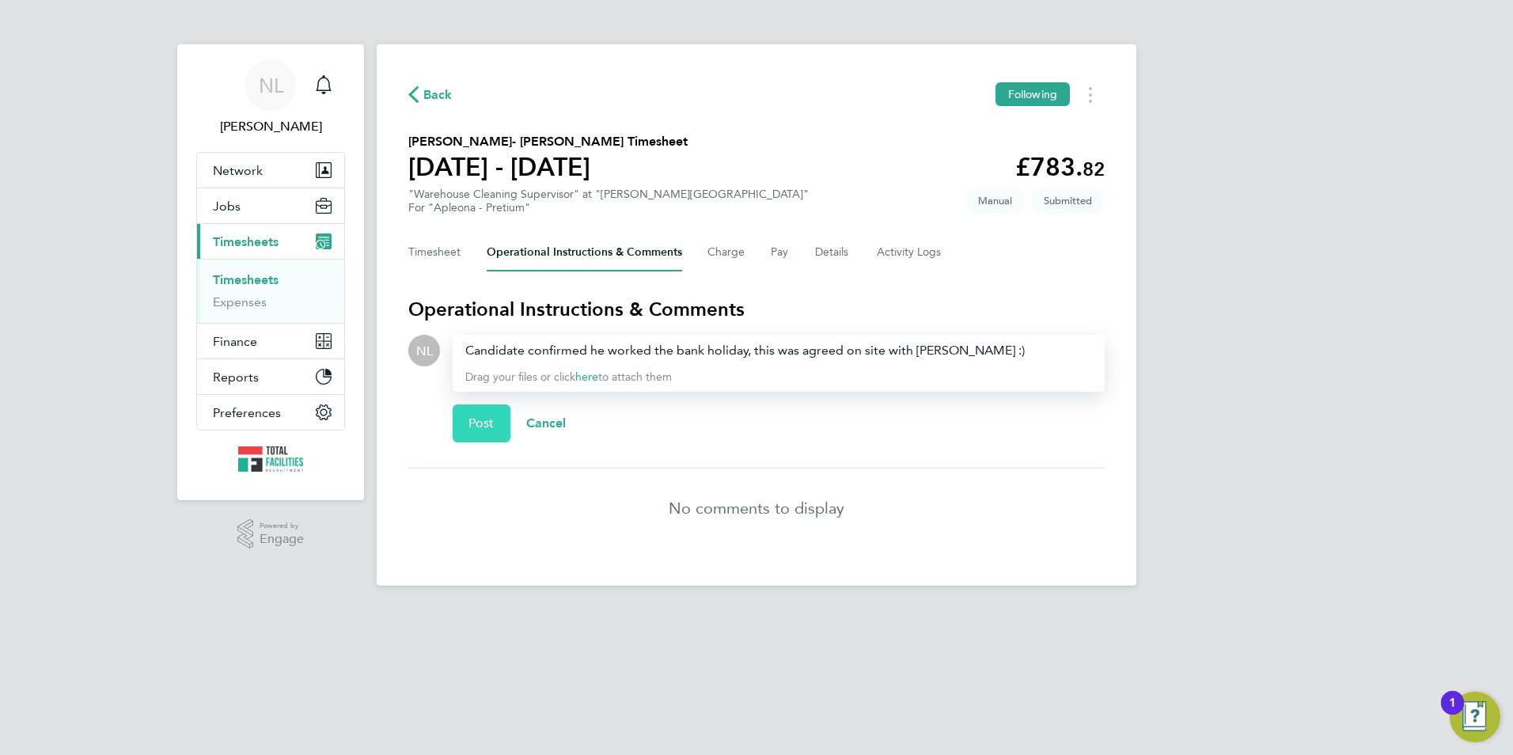
click at [492, 430] on span "Post" at bounding box center [482, 424] width 26 height 16
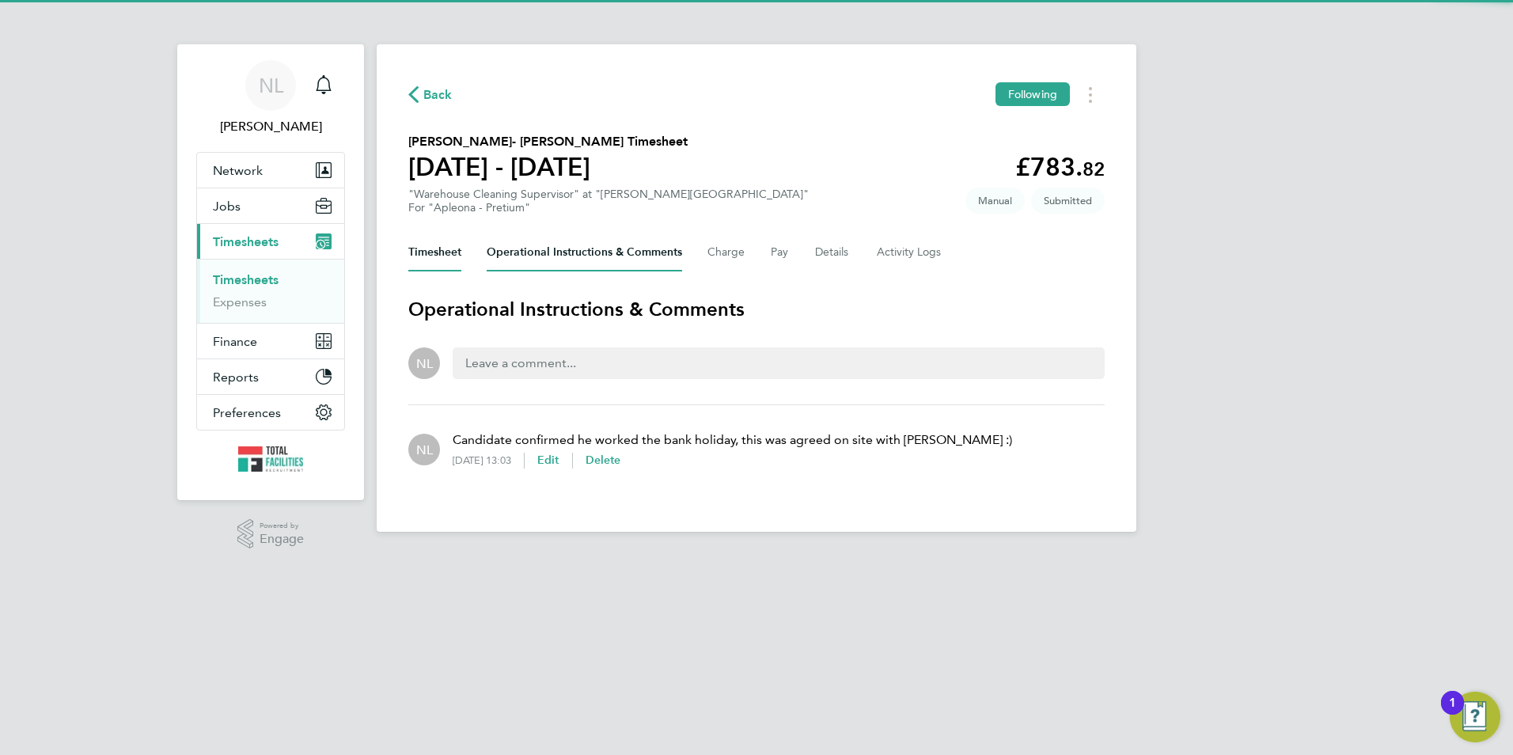
click at [432, 255] on button "Timesheet" at bounding box center [434, 253] width 53 height 38
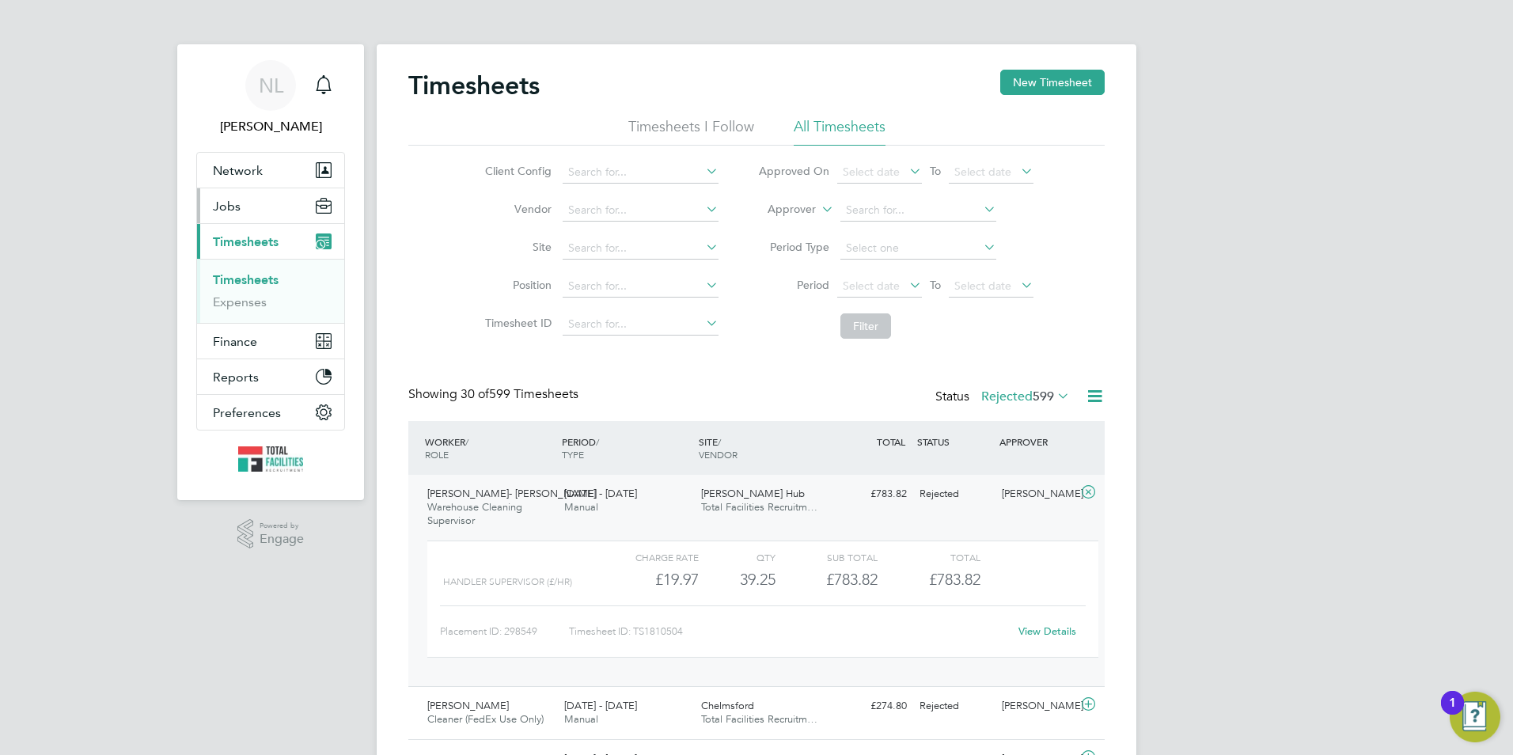
click at [255, 215] on button "Jobs" at bounding box center [270, 205] width 147 height 35
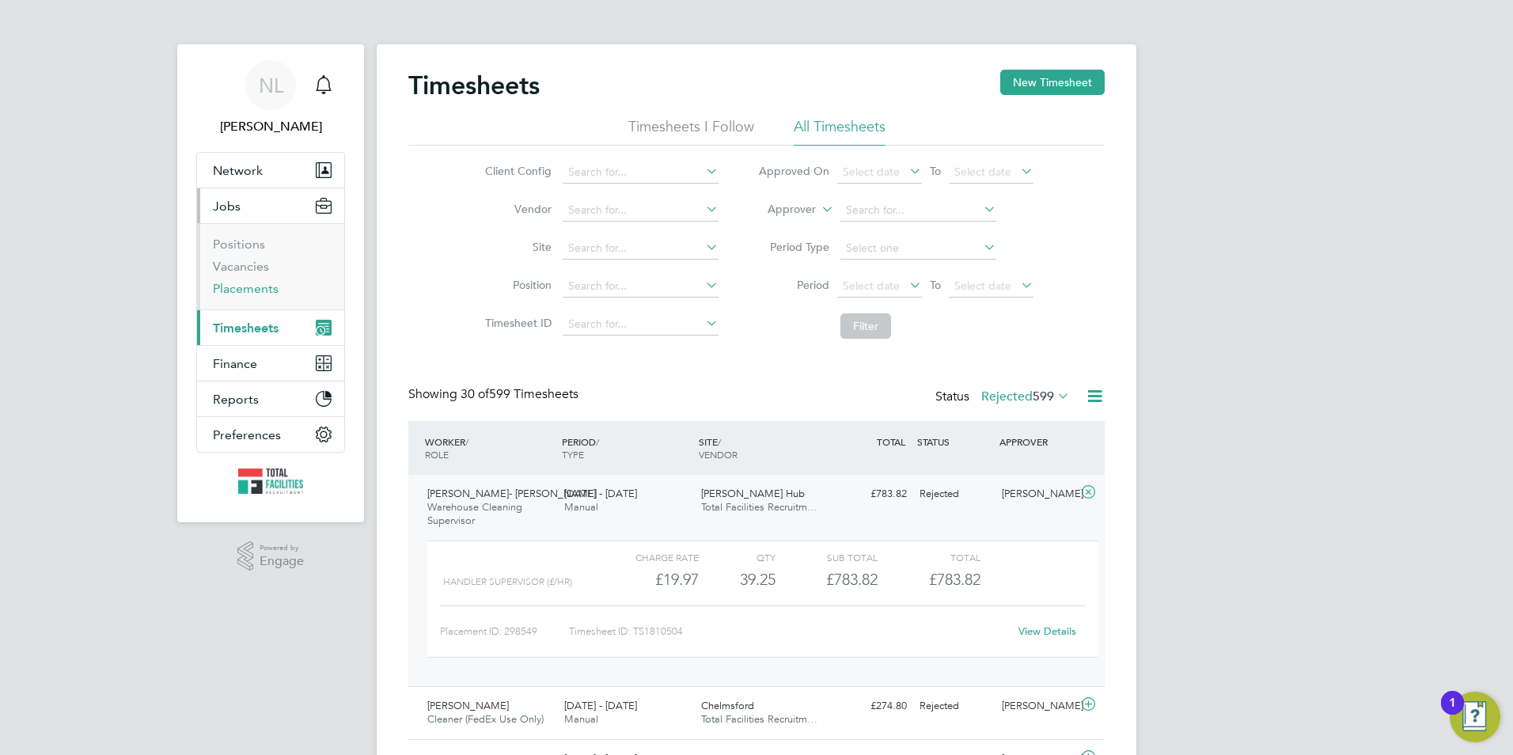
click at [249, 287] on link "Placements" at bounding box center [246, 288] width 66 height 15
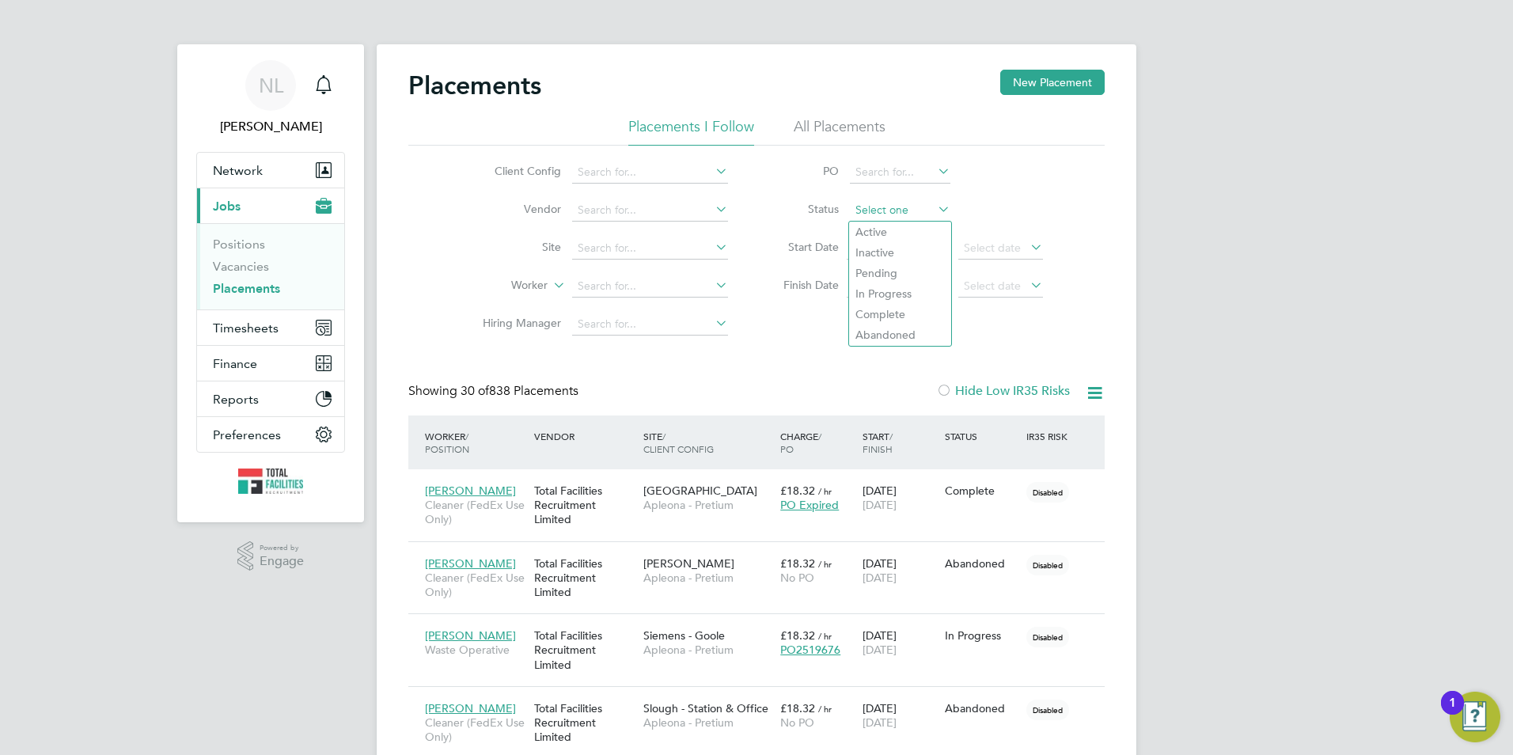
click at [875, 207] on input at bounding box center [900, 210] width 101 height 22
click at [890, 276] on li "Pending" at bounding box center [900, 273] width 102 height 21
type input "Pending"
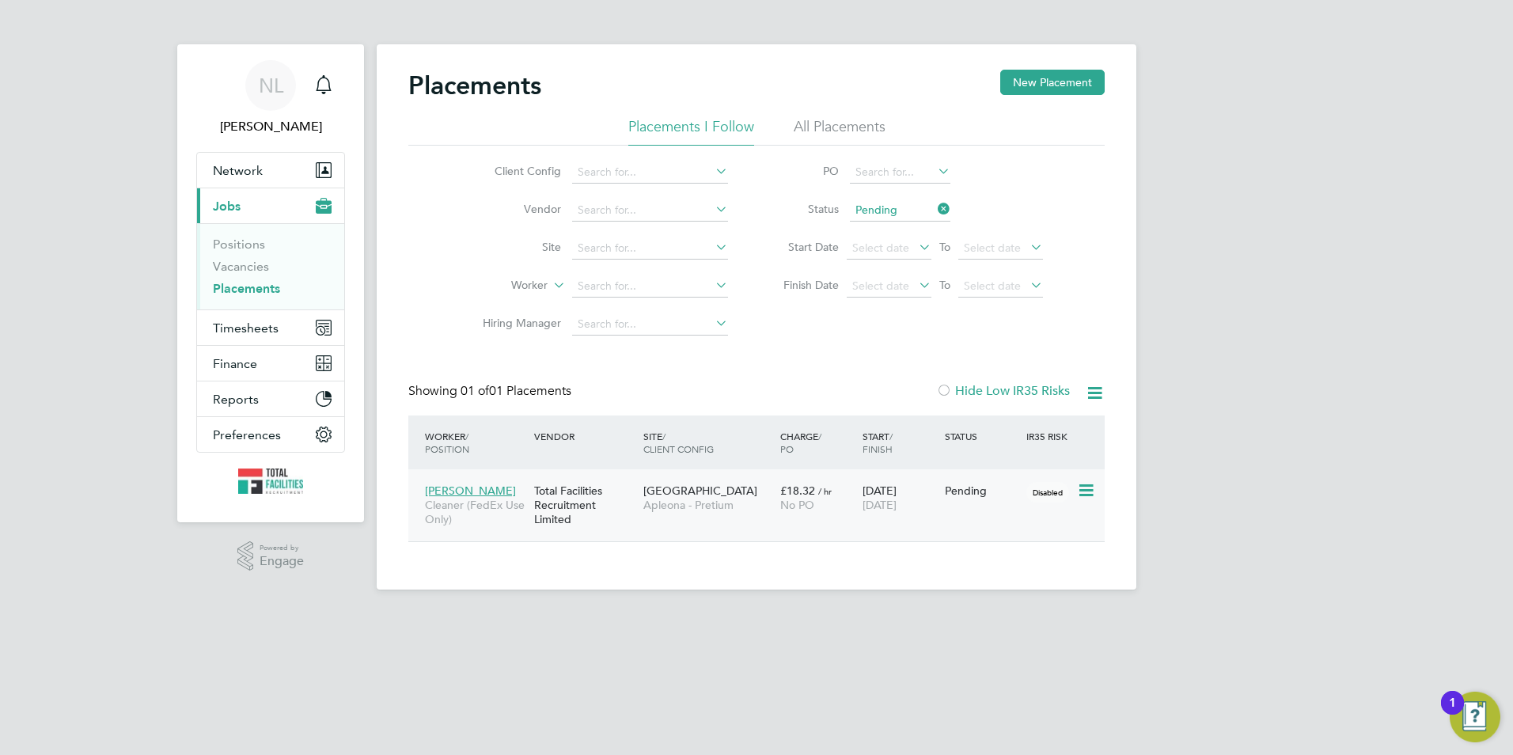
click at [1090, 488] on icon at bounding box center [1085, 490] width 16 height 19
click at [1008, 586] on li "Start" at bounding box center [1038, 589] width 112 height 22
type input "[PERSON_NAME]"
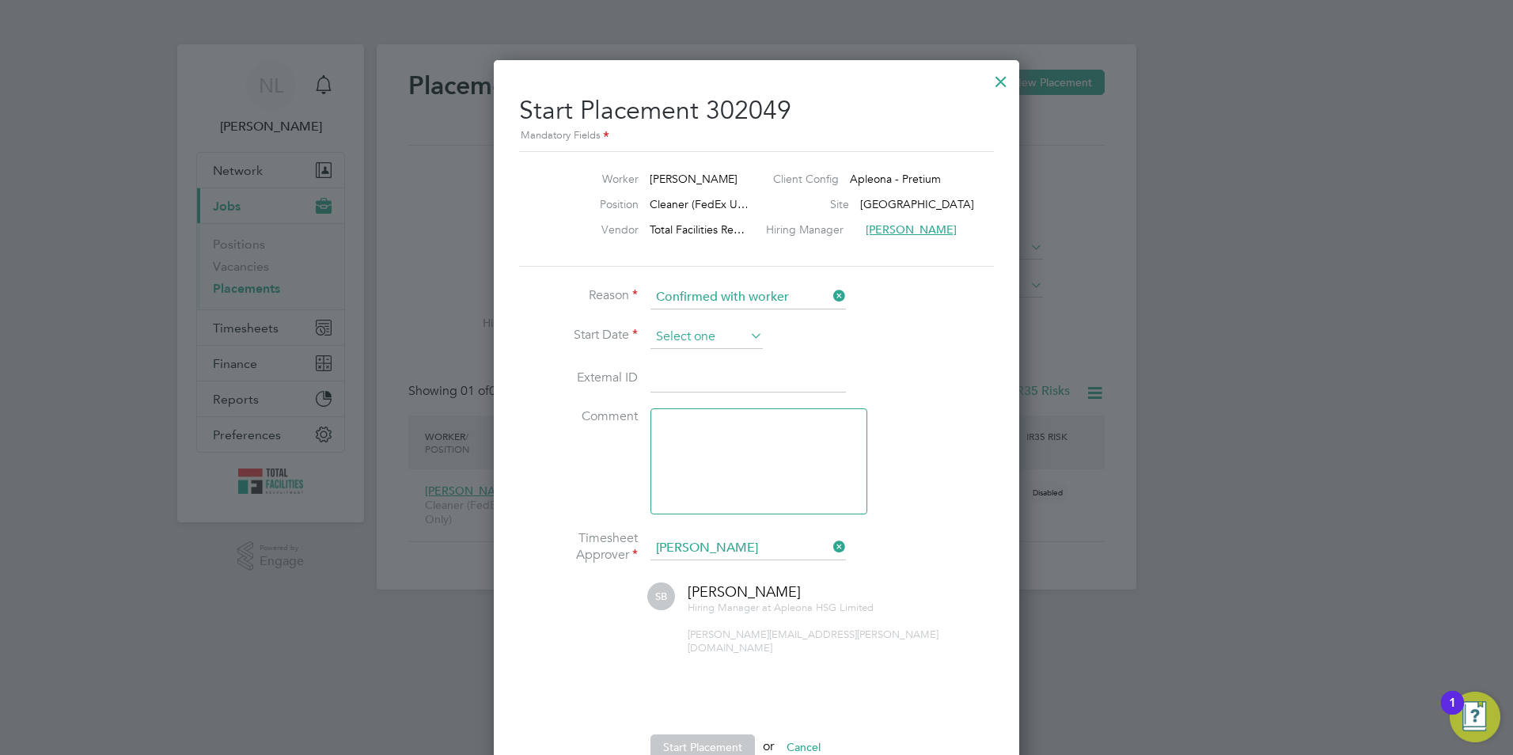
click at [713, 333] on input at bounding box center [707, 337] width 112 height 24
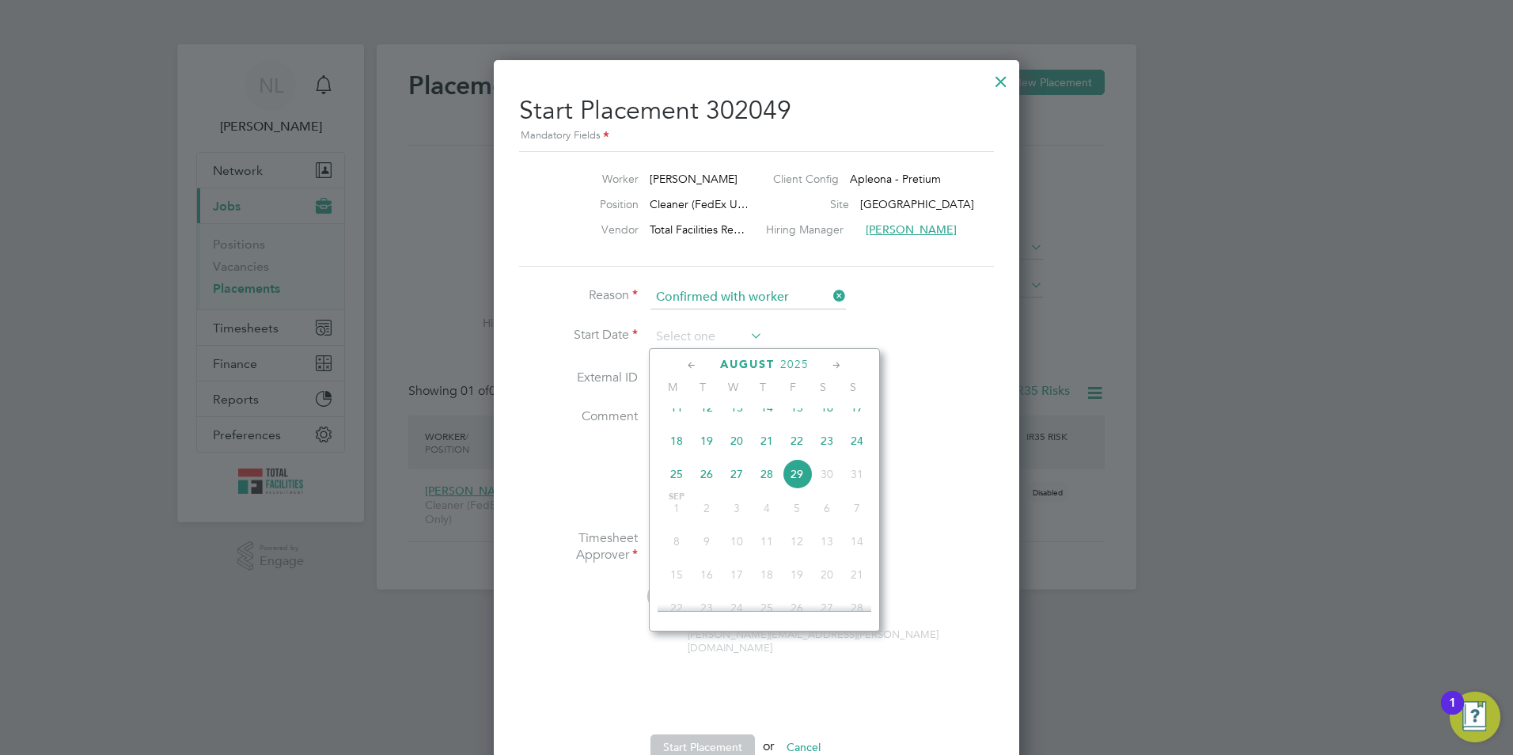
click at [793, 488] on span "29" at bounding box center [797, 474] width 30 height 30
type input "[DATE]"
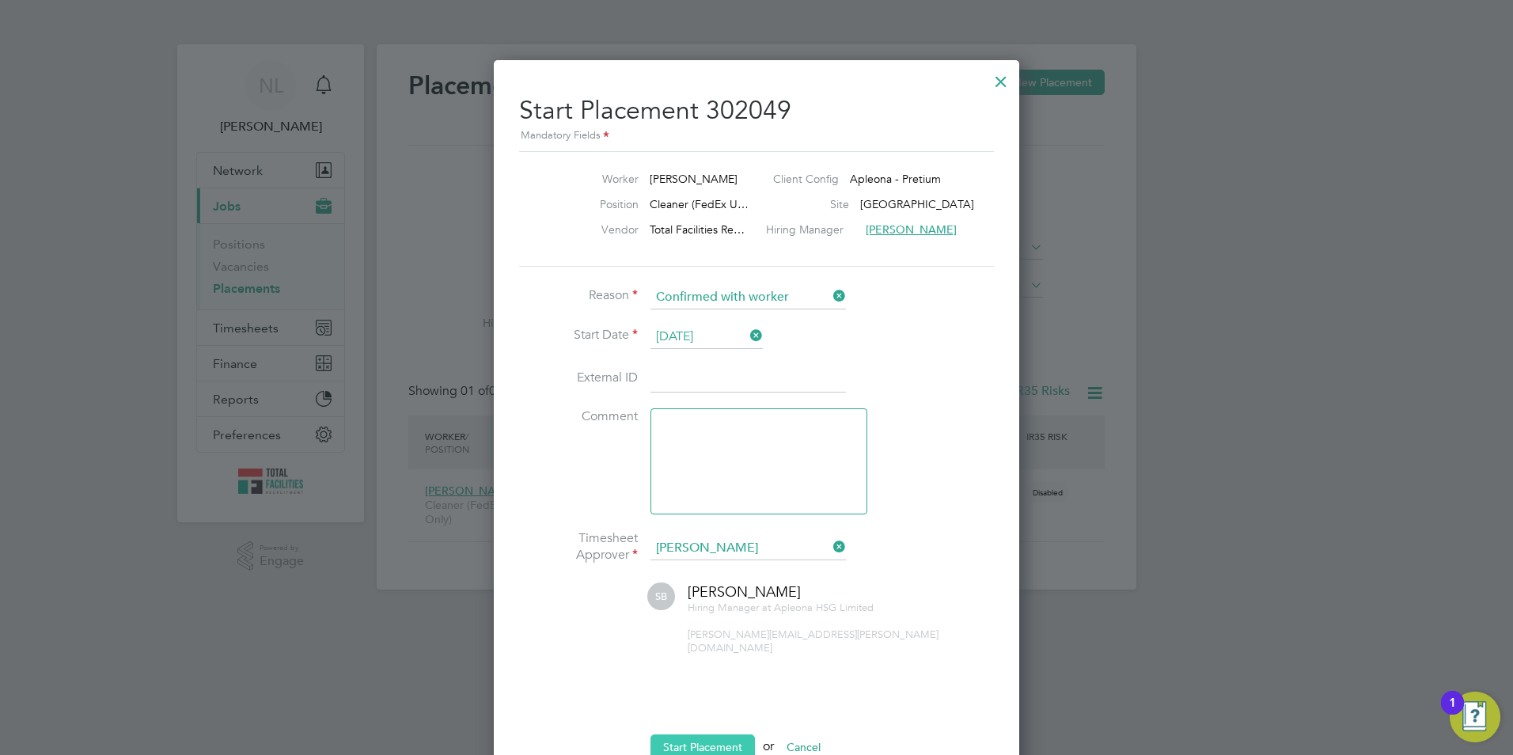
click at [706, 735] on button "Start Placement" at bounding box center [703, 747] width 104 height 25
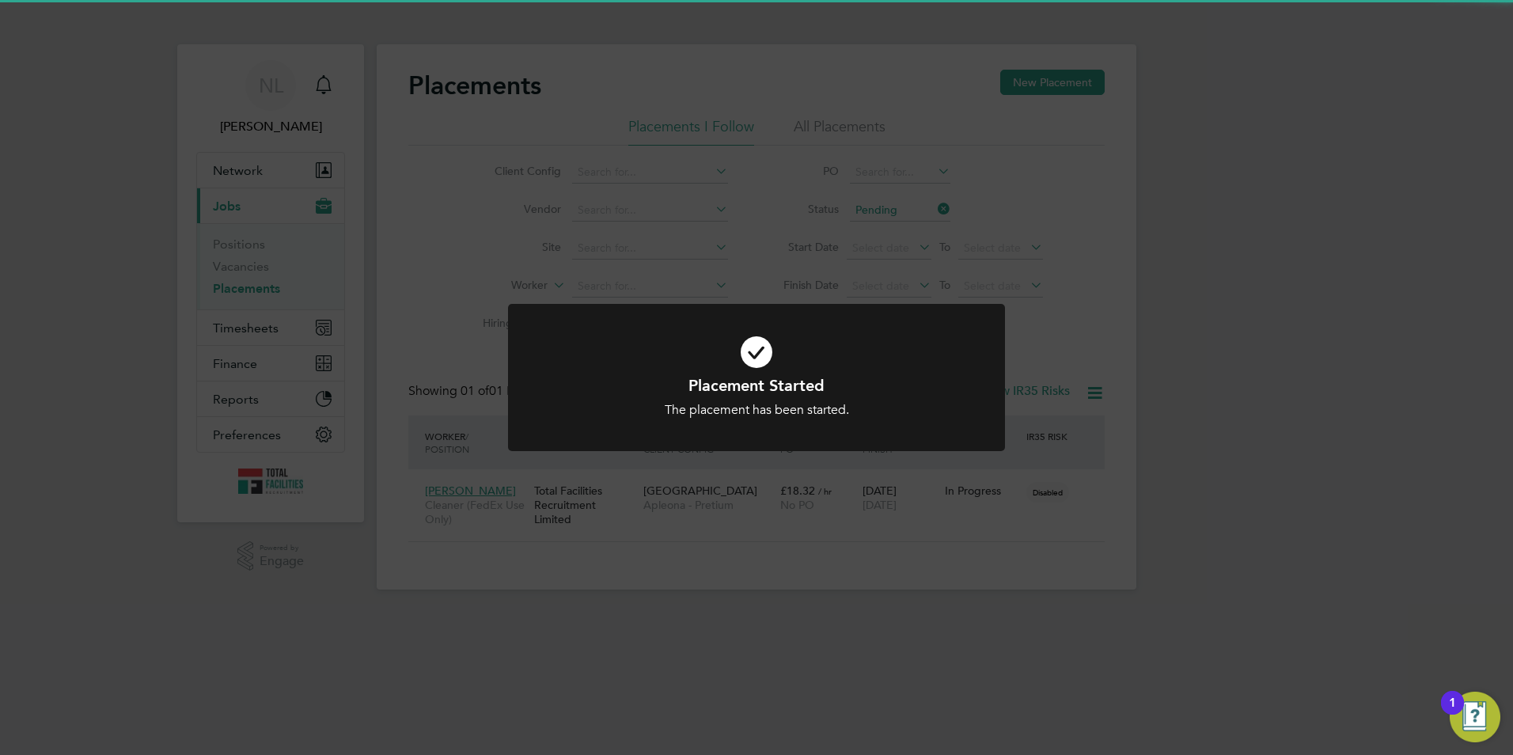
drag, startPoint x: 664, startPoint y: 560, endPoint x: 662, endPoint y: 546, distance: 13.7
click at [665, 560] on div "Placement Started The placement has been started. Cancel Okay" at bounding box center [756, 377] width 1513 height 755
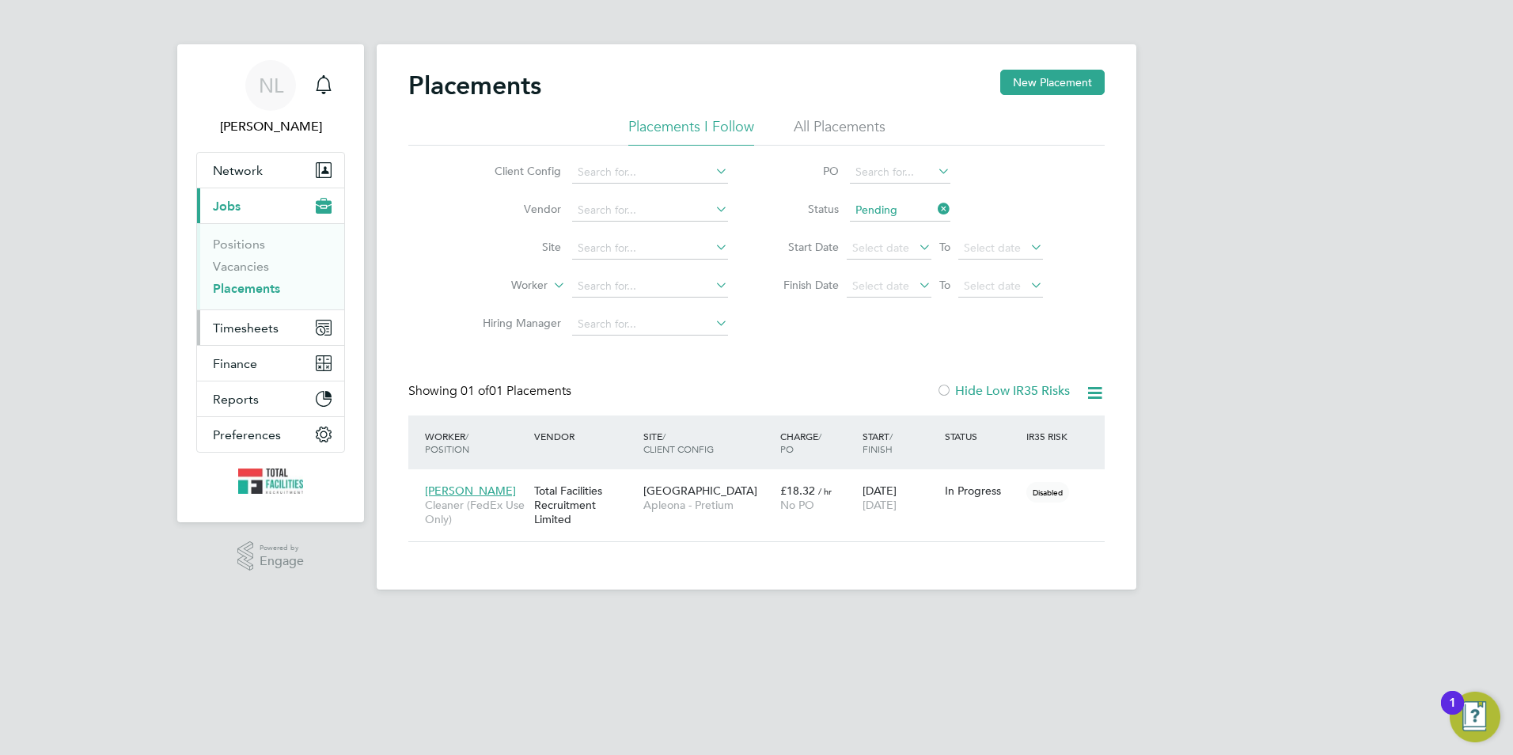
click at [263, 340] on button "Timesheets" at bounding box center [270, 327] width 147 height 35
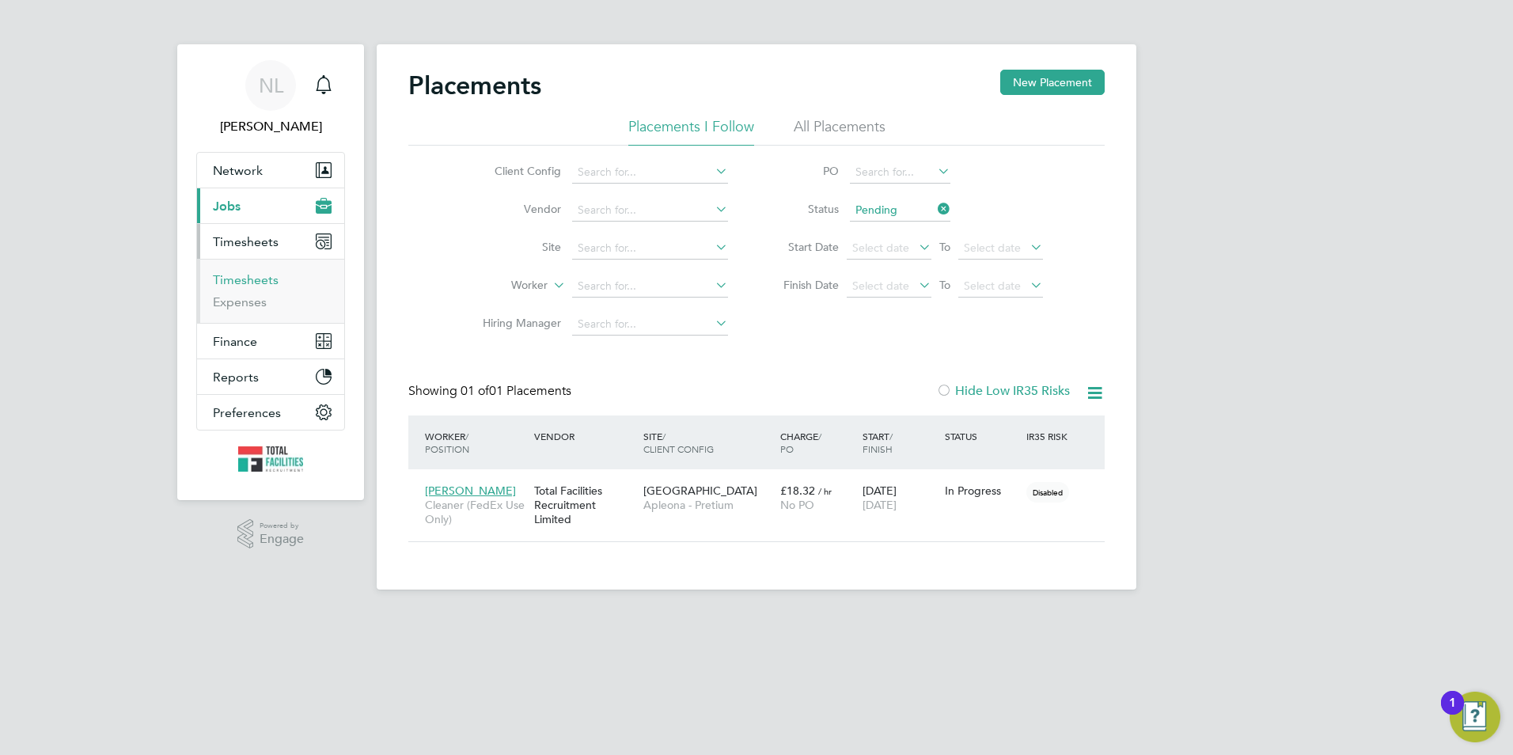
click at [266, 277] on link "Timesheets" at bounding box center [246, 279] width 66 height 15
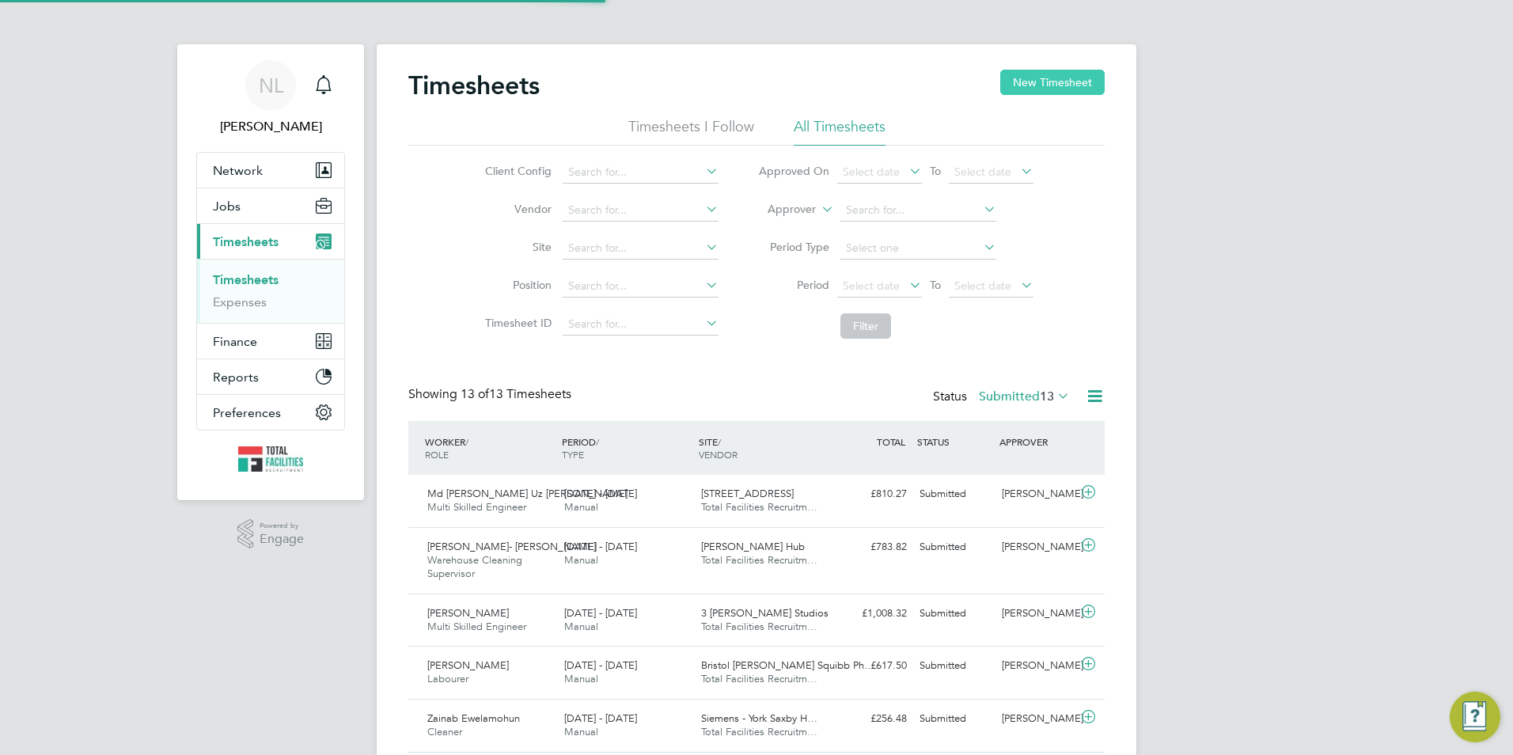
click at [1055, 83] on button "New Timesheet" at bounding box center [1053, 82] width 104 height 25
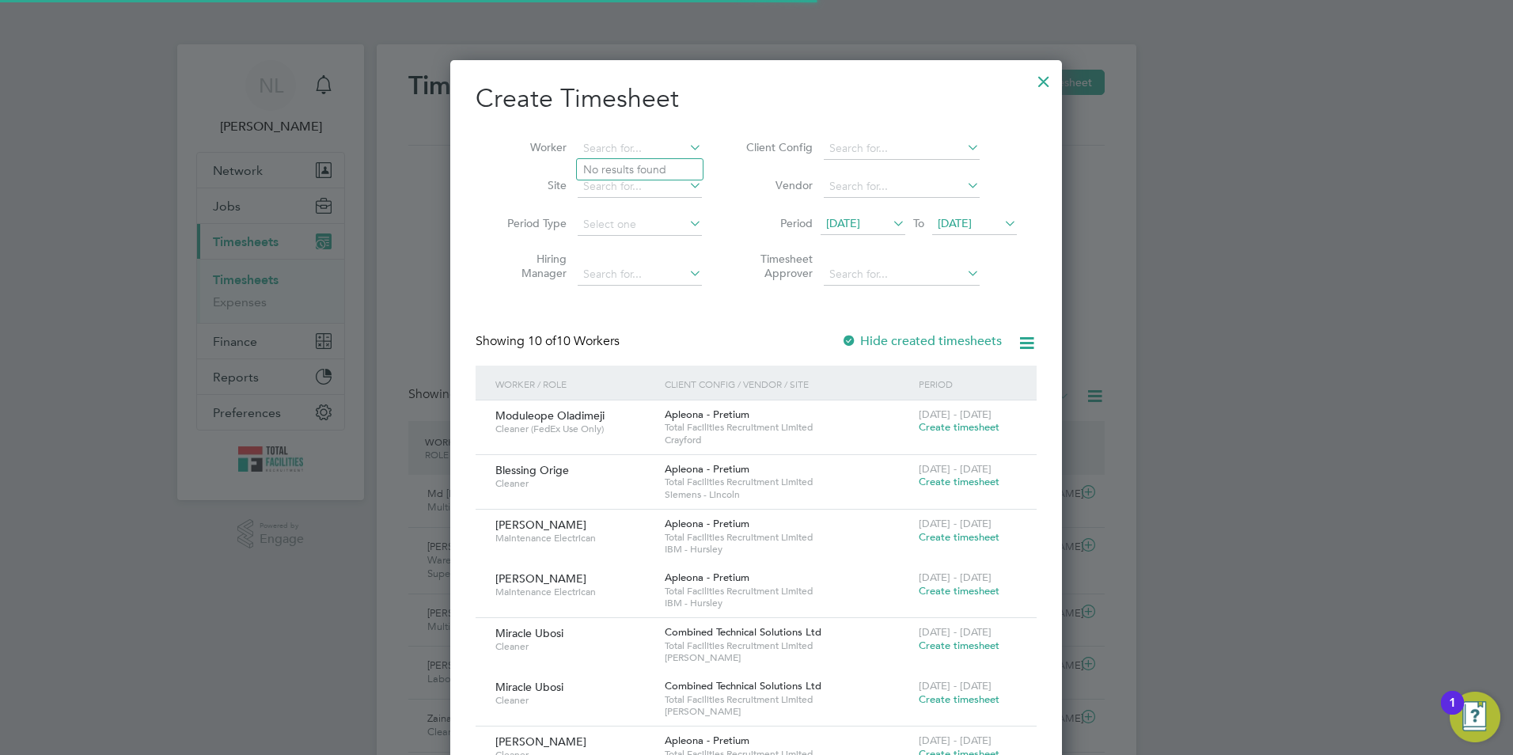
drag, startPoint x: 622, startPoint y: 158, endPoint x: 625, endPoint y: 166, distance: 9.0
click at [622, 163] on div "Timesheets New Timesheet Timesheets I Follow All Timesheets Client Config Vendo…" at bounding box center [757, 625] width 760 height 1163
drag, startPoint x: 690, startPoint y: 212, endPoint x: 694, endPoint y: 219, distance: 8.1
click at [688, 212] on li "[PERSON_NAME]" at bounding box center [666, 212] width 178 height 21
type input "[PERSON_NAME]"
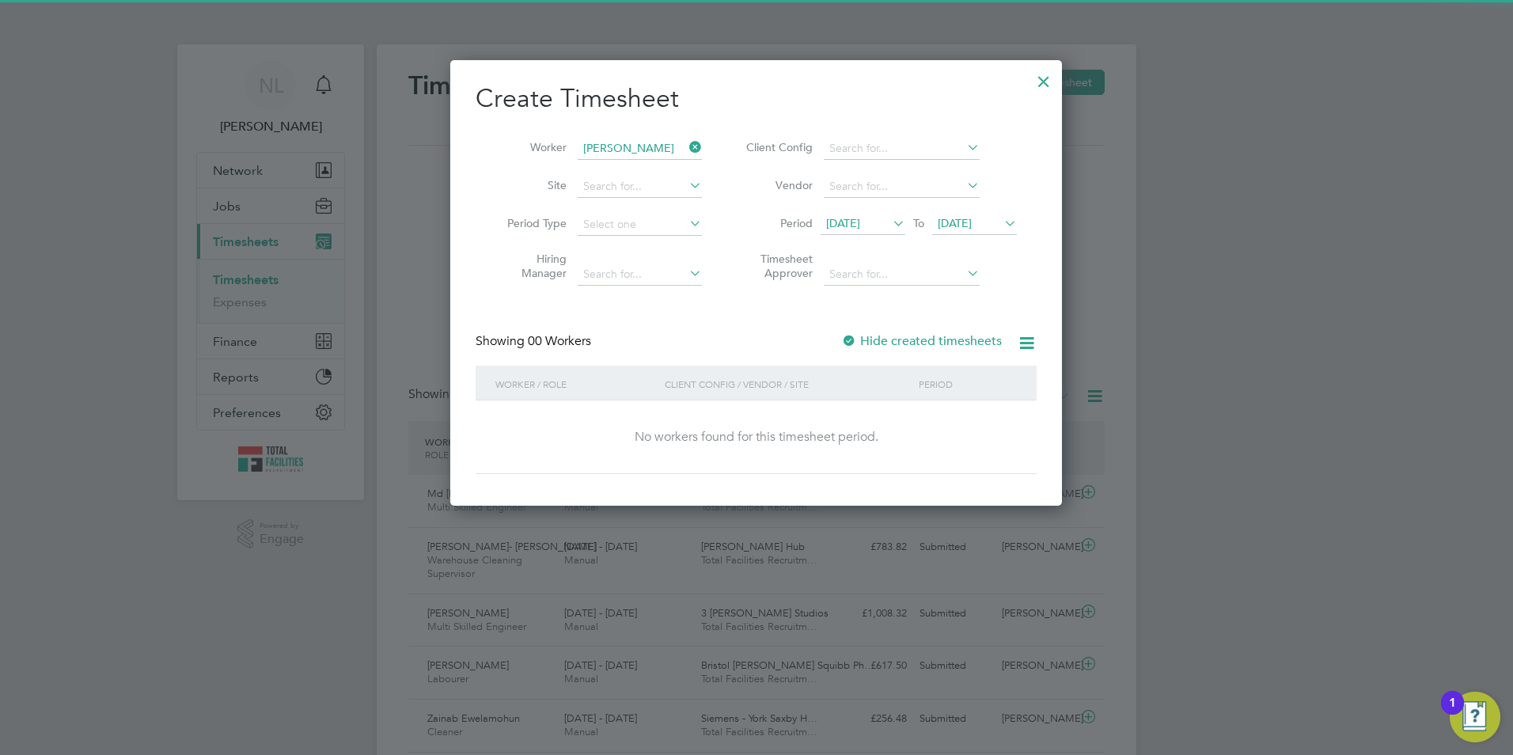
drag, startPoint x: 989, startPoint y: 214, endPoint x: 987, endPoint y: 230, distance: 16.8
click at [987, 215] on span "[DATE]" at bounding box center [974, 224] width 85 height 21
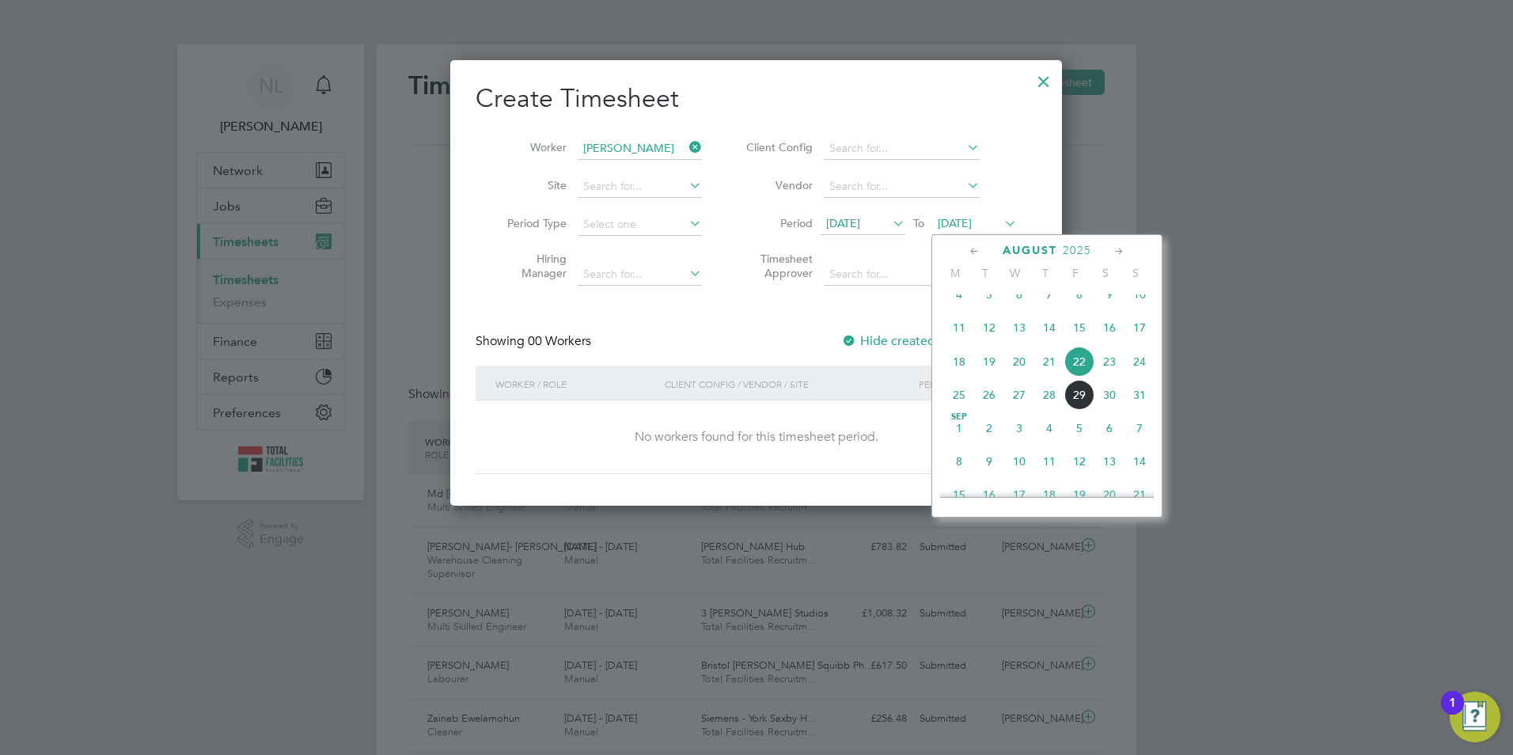
click at [1080, 410] on span "29" at bounding box center [1080, 395] width 30 height 30
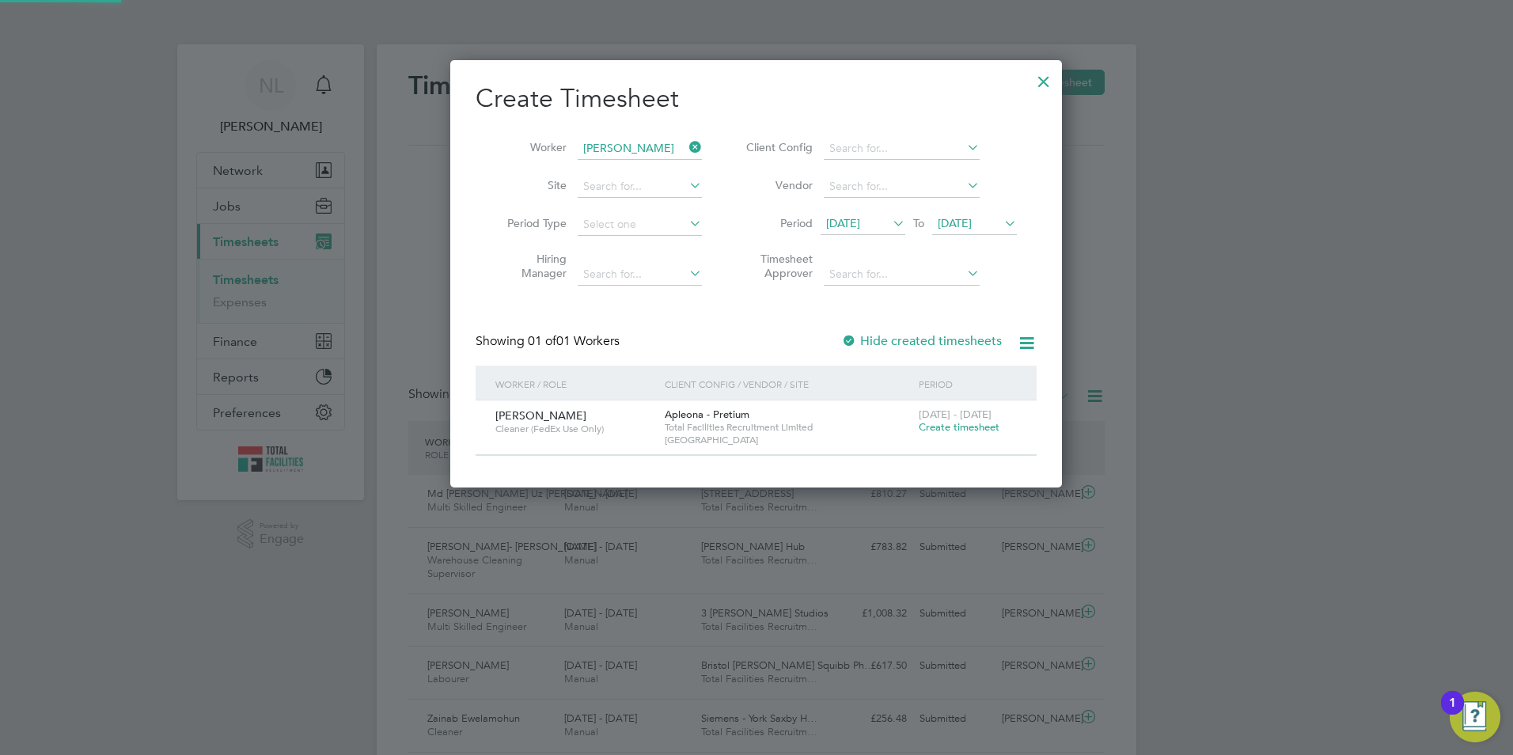
click at [950, 427] on span "Create timesheet" at bounding box center [959, 426] width 81 height 13
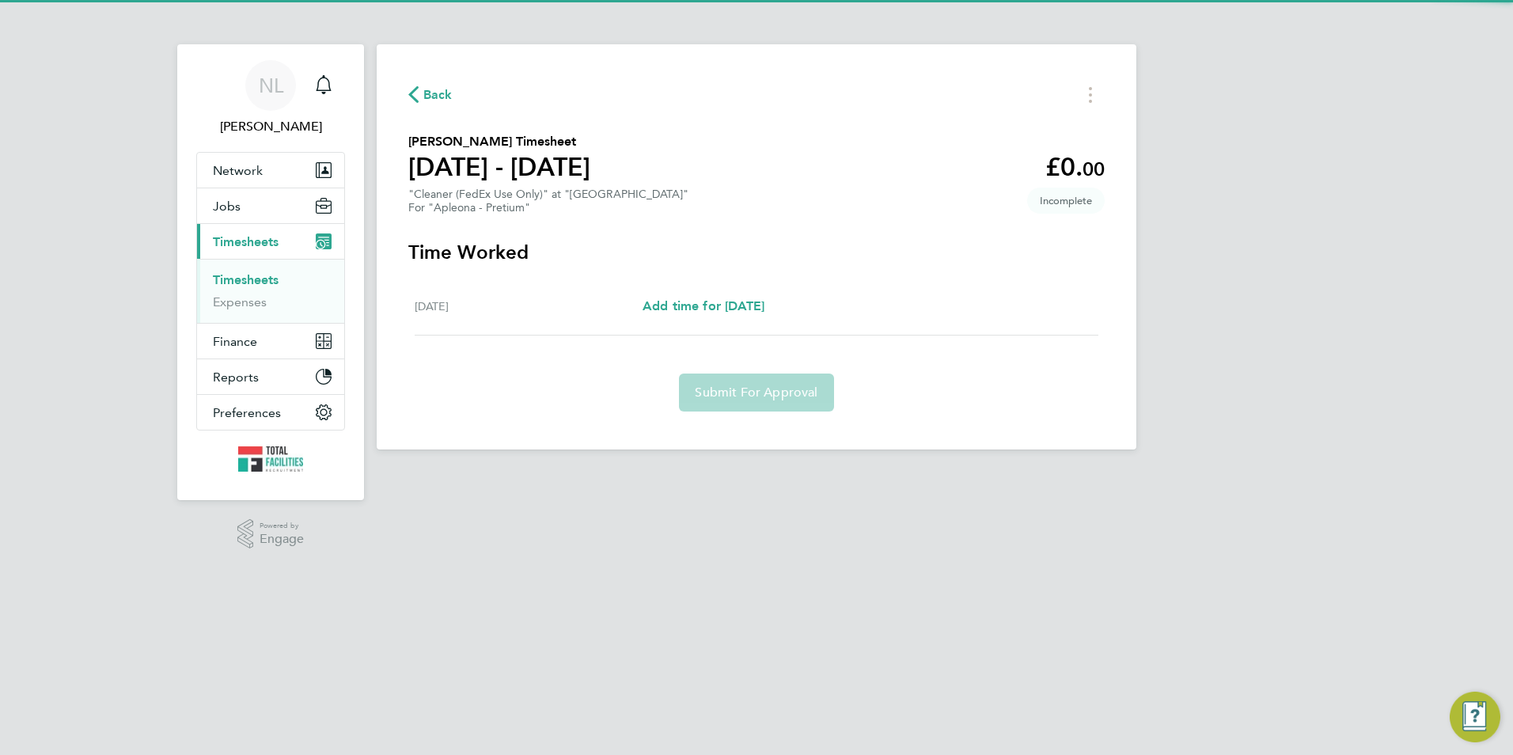
click at [720, 295] on div "[DATE] Add time for [DATE] Add time for [DATE]" at bounding box center [757, 307] width 684 height 58
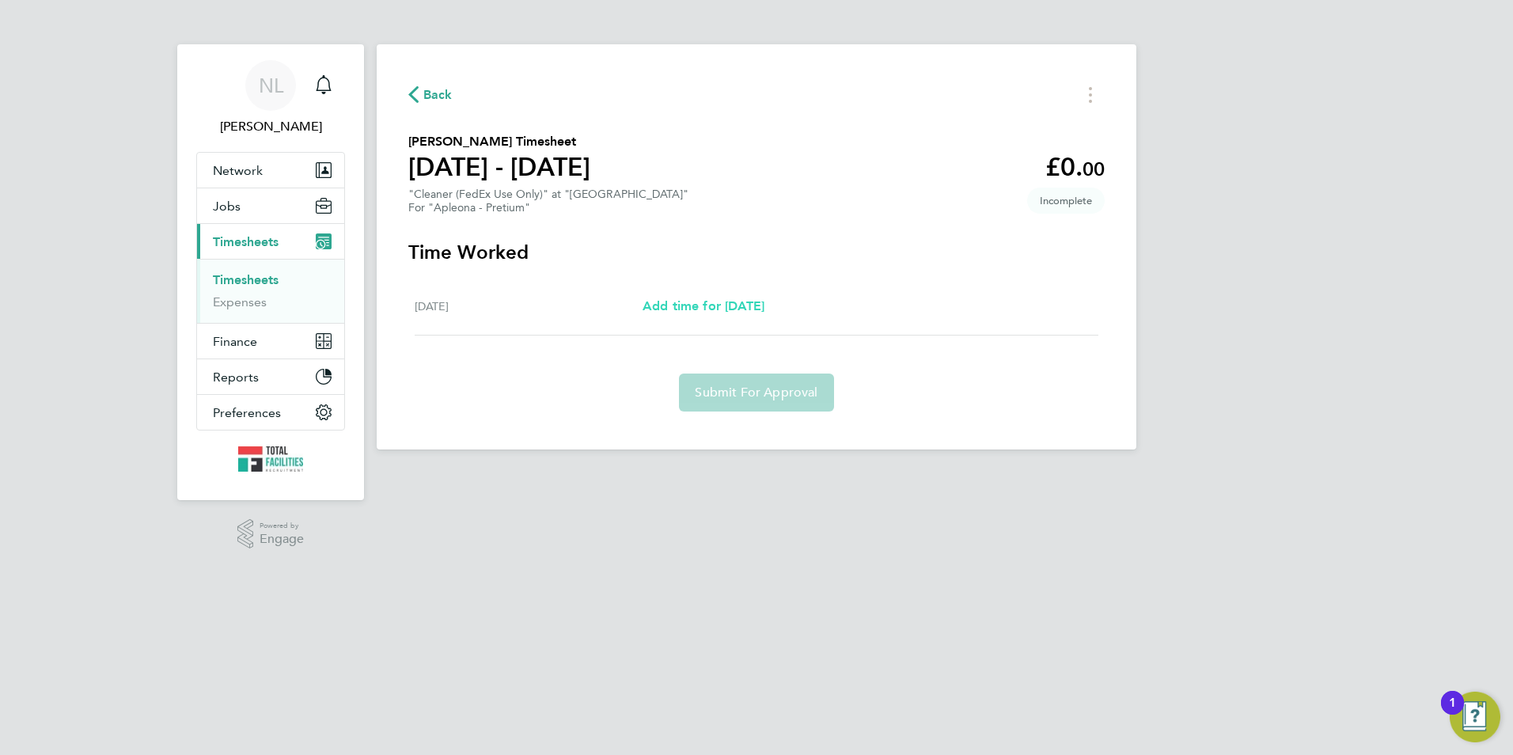
click at [720, 310] on span "Add time for [DATE]" at bounding box center [704, 305] width 122 height 15
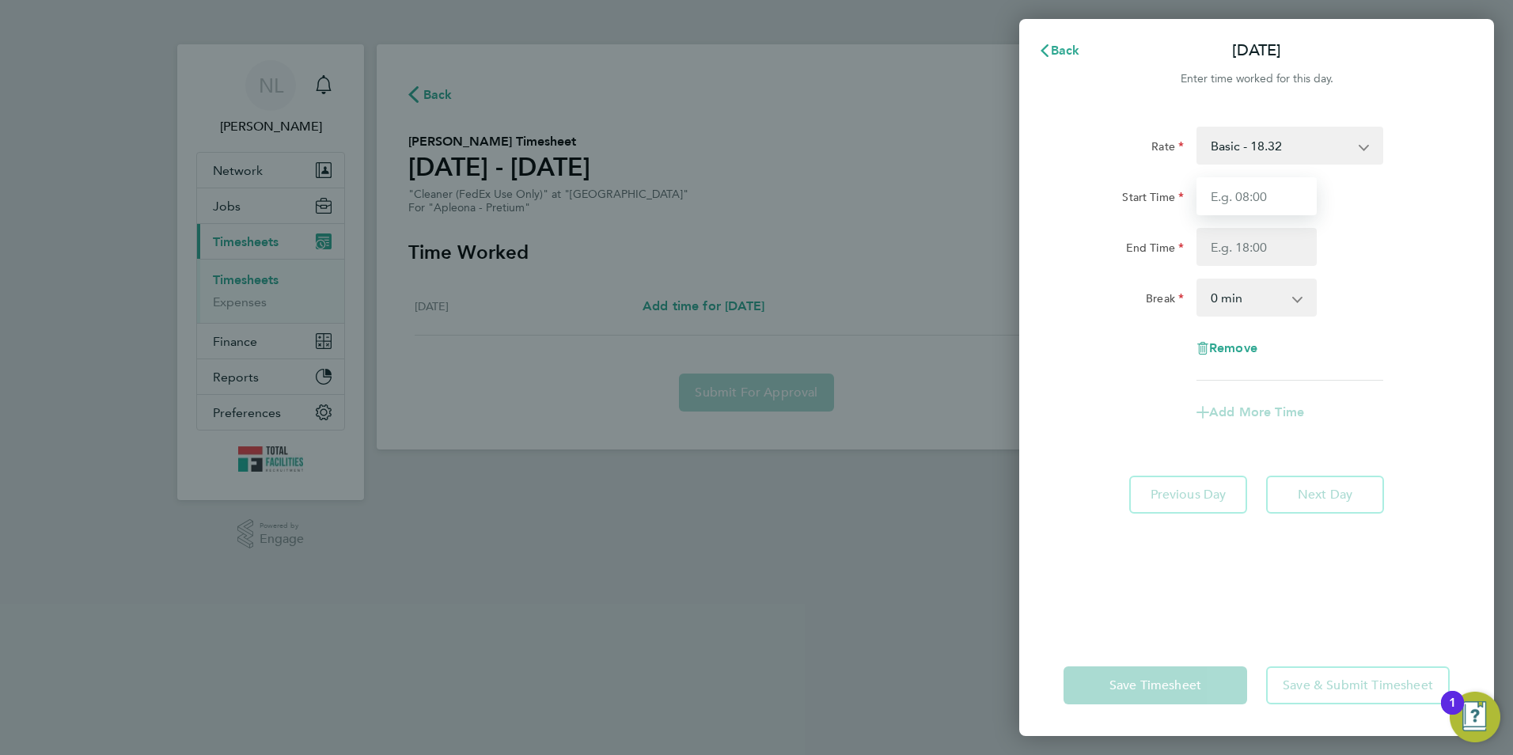
click at [1273, 211] on input "Start Time" at bounding box center [1257, 196] width 120 height 38
type input "11:30"
click at [1251, 239] on input "End Time" at bounding box center [1257, 247] width 120 height 38
type input "12:00"
click at [1388, 196] on div "Start Time 11:30" at bounding box center [1256, 196] width 399 height 38
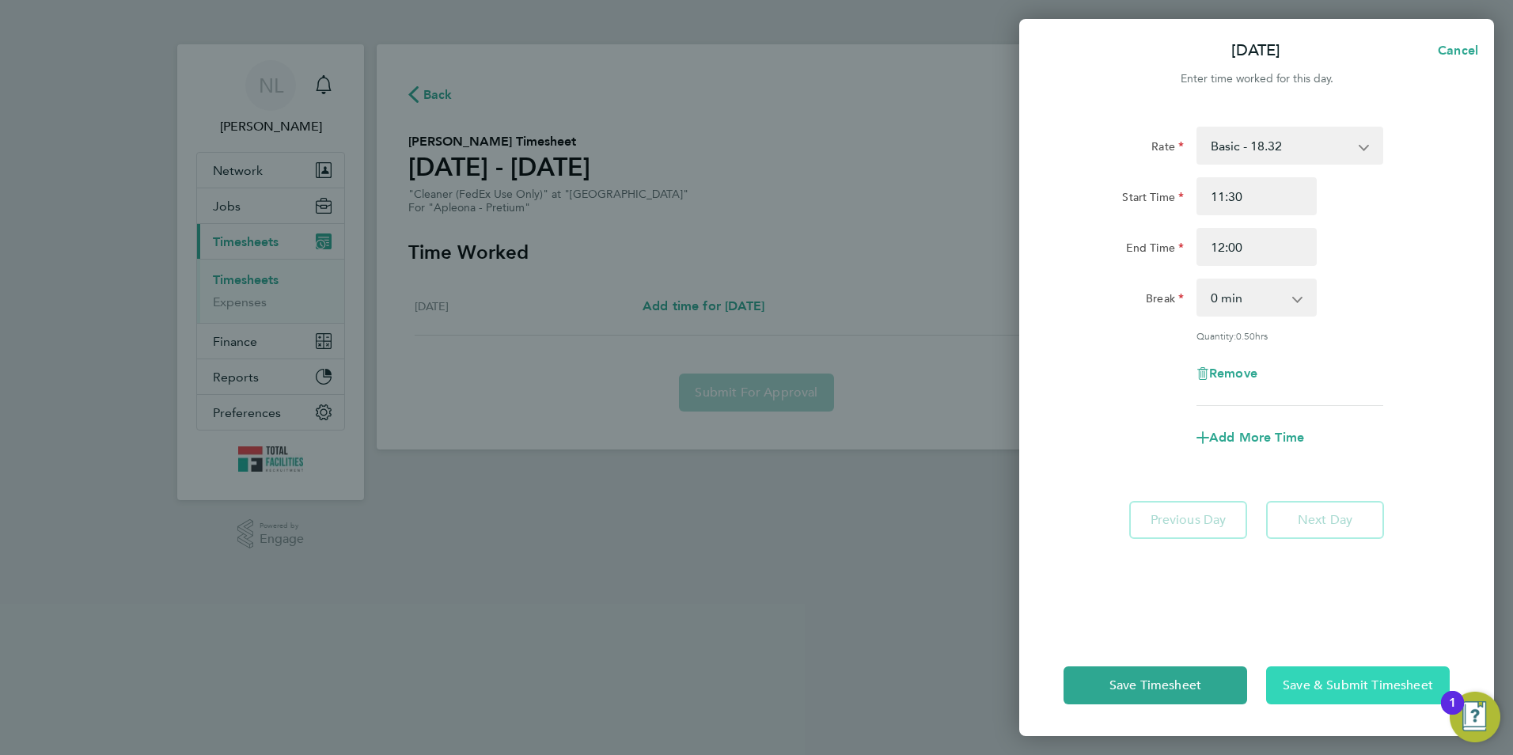
click at [1329, 674] on button "Save & Submit Timesheet" at bounding box center [1358, 685] width 184 height 38
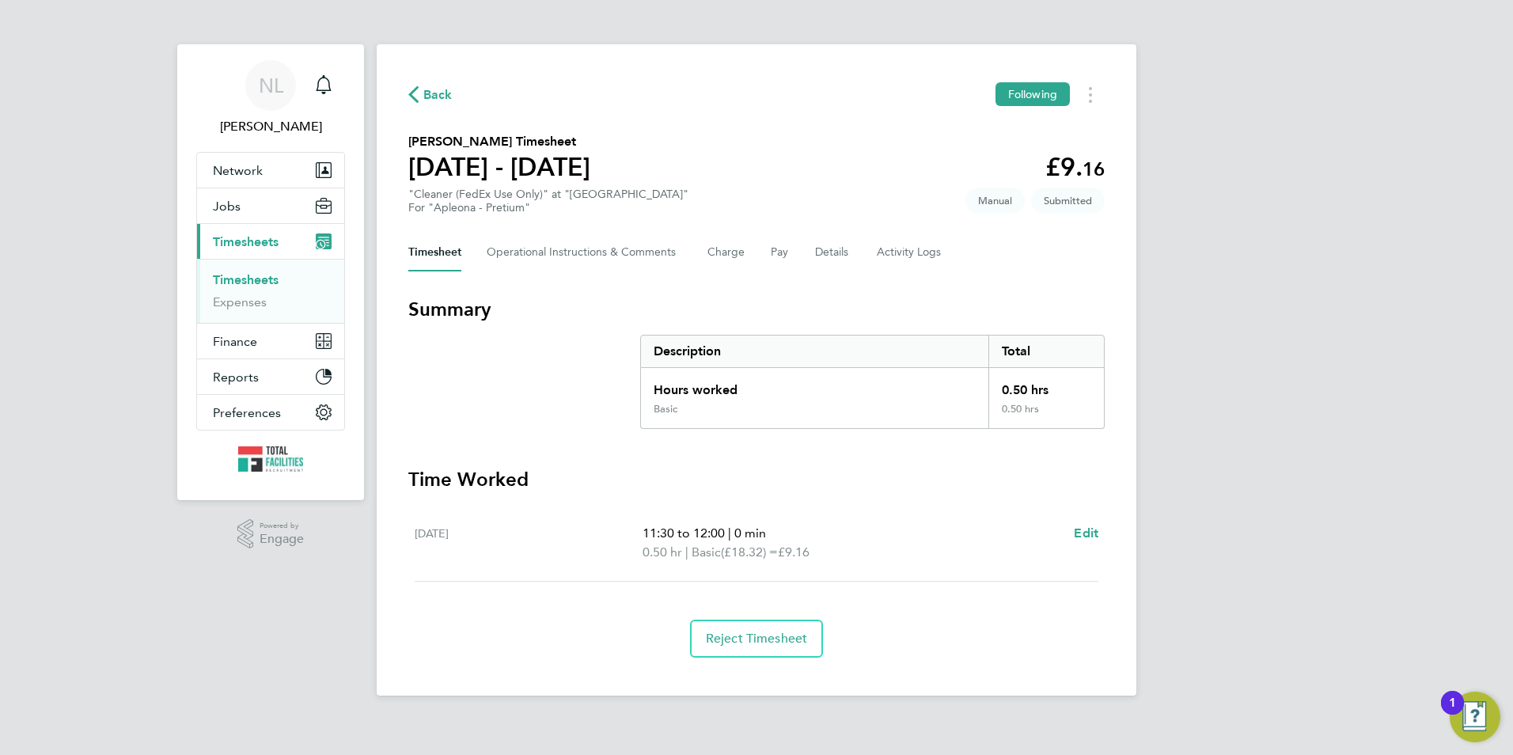
click at [412, 97] on icon "button" at bounding box center [413, 94] width 10 height 17
